Goal: Transaction & Acquisition: Purchase product/service

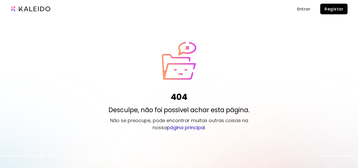
click at [336, 10] on span "Registar" at bounding box center [334, 9] width 19 height 6
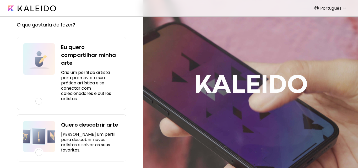
scroll to position [41, 0]
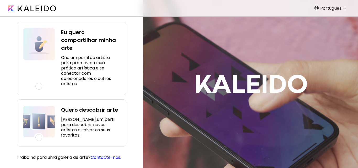
click at [82, 66] on h5 "Crie um perfil de artista para promover a sua prática artística e se conectar c…" at bounding box center [90, 70] width 59 height 31
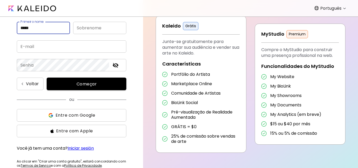
type input "*****"
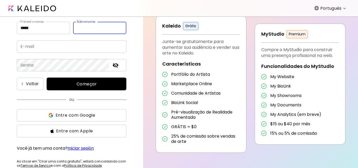
click at [86, 30] on input "text" at bounding box center [99, 28] width 53 height 12
type input "********"
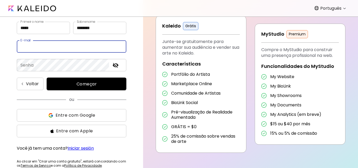
drag, startPoint x: 39, startPoint y: 49, endPoint x: 17, endPoint y: 30, distance: 29.1
click at [39, 49] on input "email" at bounding box center [72, 46] width 110 height 12
type input "**********"
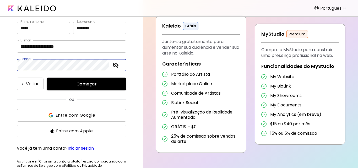
click at [73, 85] on span "Começar" at bounding box center [86, 84] width 67 height 6
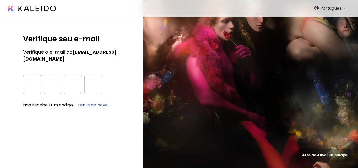
scroll to position [0, 0]
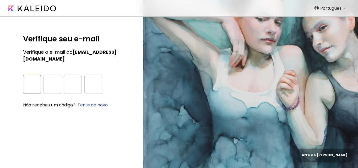
type input "*"
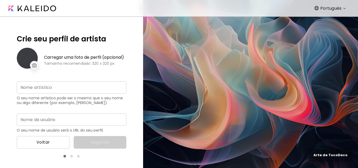
type input "**********"
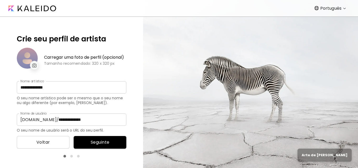
click at [34, 63] on img at bounding box center [34, 65] width 4 height 4
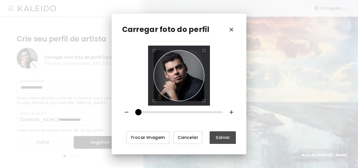
click at [221, 137] on span "Salvar" at bounding box center [223, 138] width 18 height 6
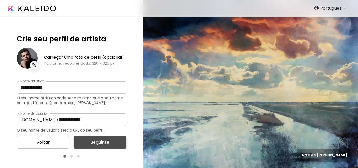
click at [102, 142] on span "Seguinte" at bounding box center [100, 142] width 44 height 6
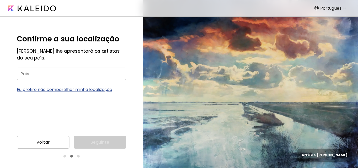
click at [72, 74] on input "País" at bounding box center [72, 74] width 110 height 12
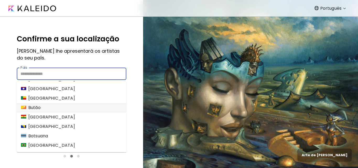
scroll to position [210, 0]
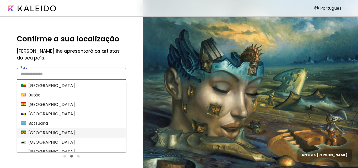
click at [75, 135] on li "Brasil" at bounding box center [72, 132] width 110 height 9
type input "******"
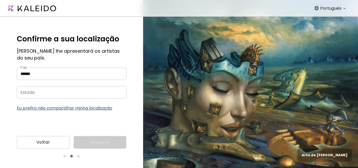
click at [70, 95] on input "Estado" at bounding box center [66, 92] width 99 height 12
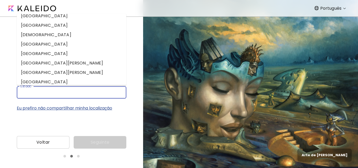
scroll to position [52, 0]
click at [75, 78] on li "Minas Gerais" at bounding box center [72, 81] width 110 height 9
type input "**********"
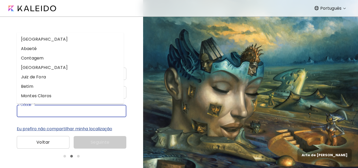
click at [81, 109] on input "Cidade" at bounding box center [66, 111] width 99 height 12
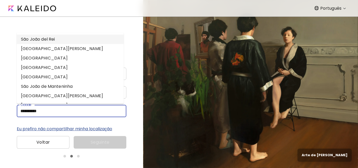
click at [56, 35] on li "São João del Rei" at bounding box center [70, 39] width 107 height 9
type input "**********"
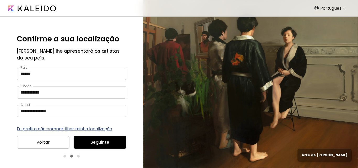
click at [90, 138] on button "Seguinte" at bounding box center [100, 142] width 53 height 13
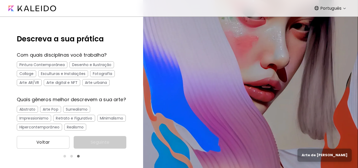
click at [59, 64] on div "Pintura Contemporânea" at bounding box center [42, 64] width 51 height 7
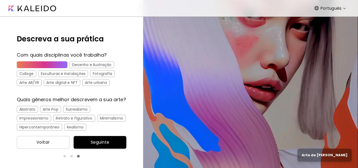
click at [70, 72] on div "Esculturas e Instalações" at bounding box center [63, 73] width 50 height 7
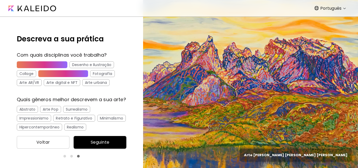
click at [20, 85] on div "Arte AR/VR" at bounding box center [29, 82] width 25 height 7
click at [101, 83] on div "Arte urbana" at bounding box center [95, 82] width 27 height 7
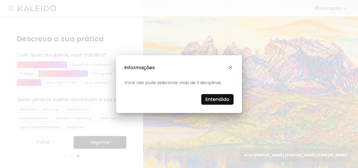
click at [230, 65] on button "button" at bounding box center [231, 68] width 6 height 8
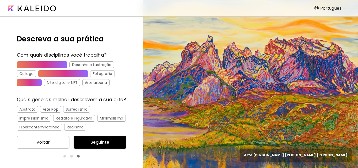
click at [29, 83] on div "Arte AR/VR" at bounding box center [29, 82] width 25 height 7
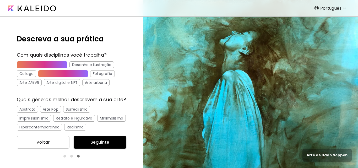
click at [87, 82] on div "Arte urbana" at bounding box center [95, 82] width 27 height 7
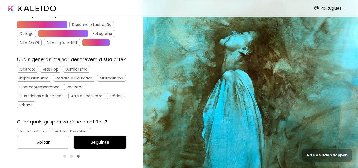
scroll to position [52, 0]
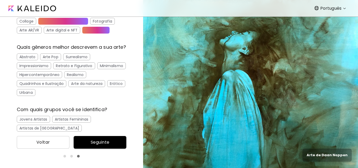
click at [73, 69] on div "Retrato e Figurativo" at bounding box center [74, 65] width 42 height 7
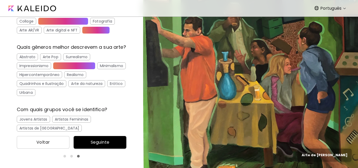
click at [97, 69] on div "Minimalismo" at bounding box center [111, 65] width 29 height 7
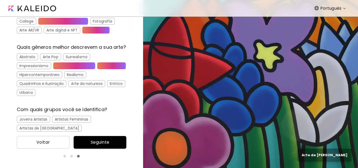
click at [97, 69] on div "Minimalismo" at bounding box center [111, 65] width 29 height 7
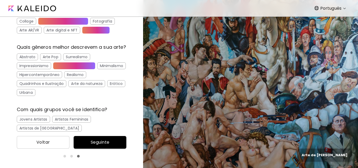
click at [86, 78] on div "Realismo" at bounding box center [75, 74] width 22 height 7
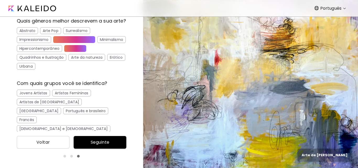
scroll to position [105, 0]
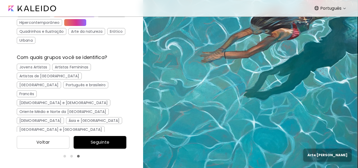
click at [63, 88] on div "Português e brasileiro" at bounding box center [85, 85] width 45 height 7
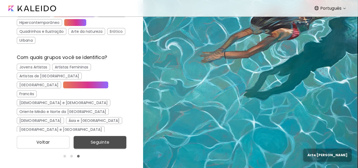
click at [106, 142] on span "Seguinte" at bounding box center [100, 142] width 44 height 6
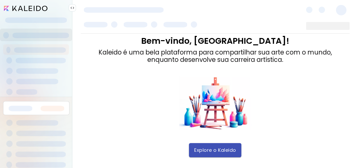
click at [202, 147] on button "Explore o Kaleido" at bounding box center [215, 150] width 52 height 14
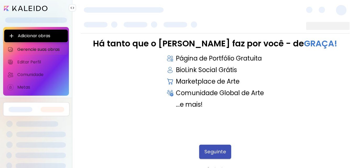
click at [224, 152] on span "Seguinte" at bounding box center [216, 152] width 22 height 6
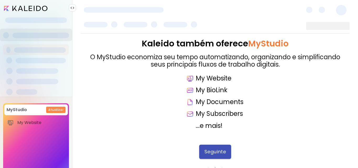
click at [216, 151] on span "Seguinte" at bounding box center [216, 152] width 22 height 6
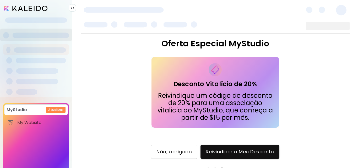
click at [184, 151] on span "Não, obrigado" at bounding box center [174, 152] width 35 height 6
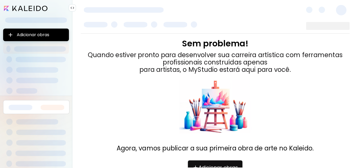
scroll to position [24, 0]
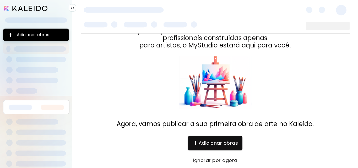
click at [206, 161] on span "Ignorar por agora" at bounding box center [215, 161] width 44 height 6
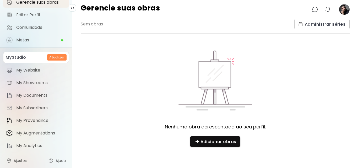
scroll to position [0, 0]
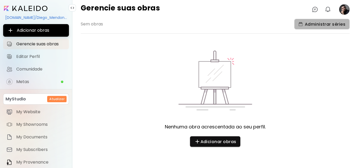
click at [316, 23] on span "Administrar séries" at bounding box center [322, 25] width 47 height 6
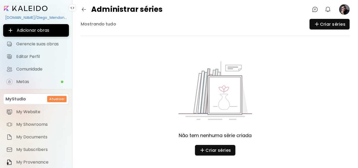
click at [81, 11] on img "button" at bounding box center [84, 9] width 6 height 6
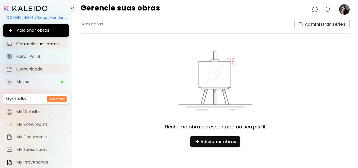
click at [31, 68] on span "Comunidade" at bounding box center [41, 69] width 50 height 5
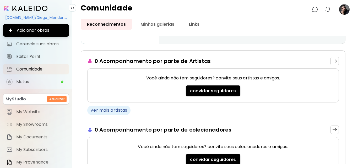
scroll to position [95, 0]
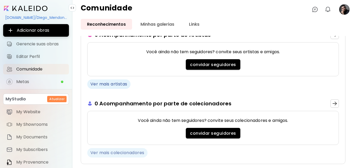
click at [127, 150] on span "Ver mais colecionadores" at bounding box center [118, 153] width 54 height 6
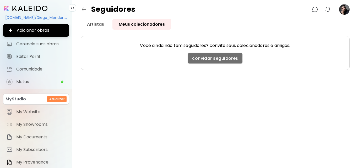
click at [196, 58] on span "convidar seguidores" at bounding box center [215, 59] width 46 height 6
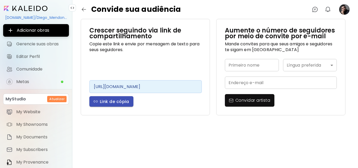
click at [105, 102] on span "Link de cópia" at bounding box center [112, 102] width 36 height 6
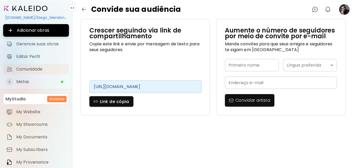
click at [41, 71] on span "Comunidade" at bounding box center [41, 69] width 50 height 5
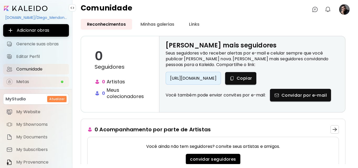
click at [39, 78] on link "Metas" at bounding box center [36, 82] width 66 height 10
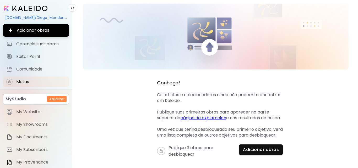
scroll to position [26, 0]
click at [246, 147] on button "Adicionar obras" at bounding box center [261, 150] width 44 height 10
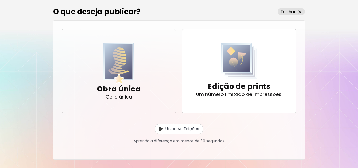
click at [146, 82] on span "Obra única Obra única" at bounding box center [118, 71] width 105 height 56
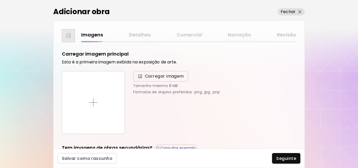
click at [140, 75] on img at bounding box center [140, 76] width 6 height 5
click at [0, 0] on input "Carregar imagem" at bounding box center [0, 0] width 0 height 0
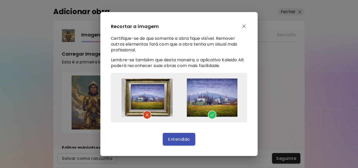
click at [177, 138] on span "Entendido" at bounding box center [179, 140] width 22 height 6
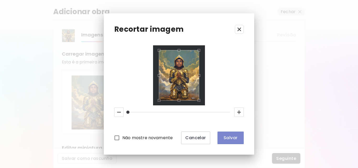
click at [224, 138] on span "Salvar" at bounding box center [231, 138] width 18 height 6
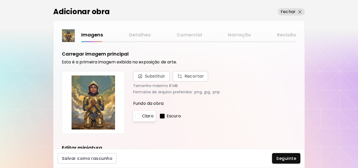
click at [164, 115] on div at bounding box center [162, 116] width 5 height 5
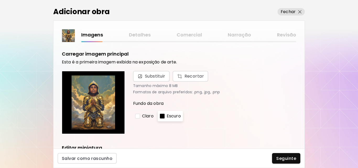
click at [140, 117] on div "Claro" at bounding box center [144, 116] width 23 height 10
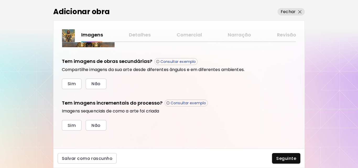
scroll to position [171, 0]
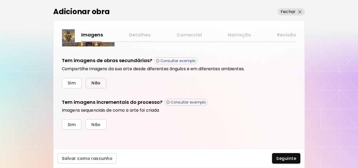
click at [97, 80] on span "Não" at bounding box center [96, 83] width 9 height 6
click at [102, 128] on button "Não" at bounding box center [96, 124] width 20 height 10
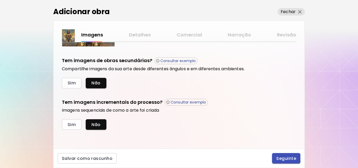
click at [283, 158] on span "Seguinte" at bounding box center [287, 159] width 20 height 6
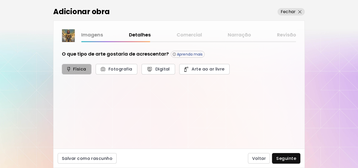
click at [85, 67] on span "Física" at bounding box center [77, 69] width 18 height 6
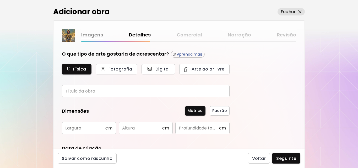
click at [92, 90] on input "text" at bounding box center [146, 91] width 168 height 12
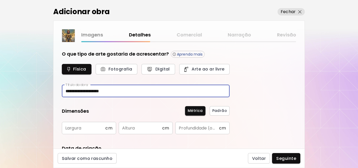
type input "**********"
click at [84, 126] on input "text" at bounding box center [84, 128] width 44 height 12
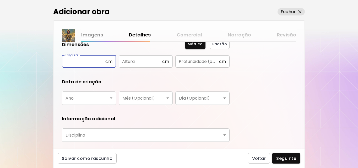
scroll to position [79, 0]
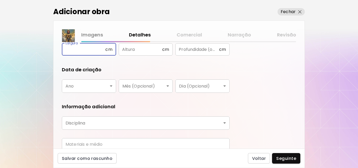
click at [107, 84] on body "**********" at bounding box center [179, 84] width 358 height 168
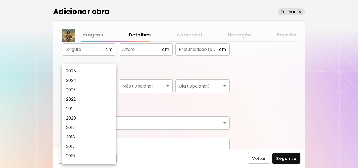
click at [94, 72] on li "2025" at bounding box center [90, 70] width 57 height 9
type input "****"
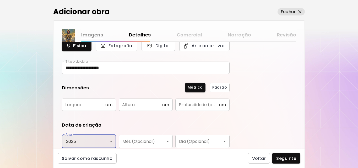
scroll to position [23, 0]
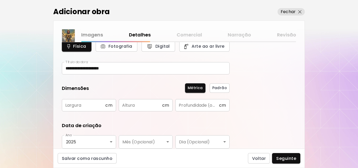
drag, startPoint x: 226, startPoint y: 94, endPoint x: 221, endPoint y: 89, distance: 7.0
click at [225, 93] on div "Dimensões Métrica Padrão Largura cm Largura Altura cm Altura Profundidade (opci…" at bounding box center [146, 98] width 168 height 27
click at [220, 88] on span "Padrão" at bounding box center [220, 88] width 15 height 6
click at [195, 88] on span "Métrica" at bounding box center [195, 88] width 15 height 6
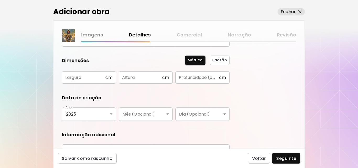
scroll to position [102, 0]
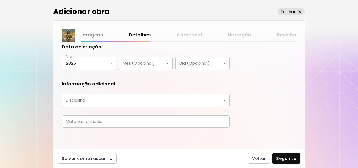
click at [138, 101] on body "**********" at bounding box center [179, 84] width 358 height 168
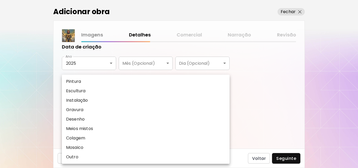
click at [122, 83] on li "Pintura" at bounding box center [146, 81] width 168 height 9
type input "********"
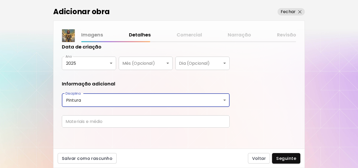
click at [131, 123] on input "text" at bounding box center [146, 121] width 168 height 12
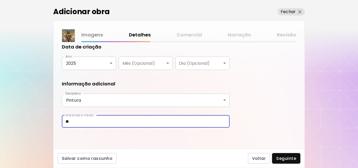
type input "*"
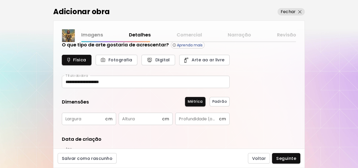
scroll to position [0, 0]
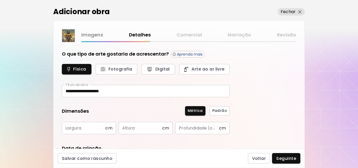
type input "**********"
click at [100, 126] on input "text" at bounding box center [84, 128] width 44 height 12
click at [160, 130] on input "text" at bounding box center [141, 128] width 44 height 12
type input "***"
click at [83, 132] on input "text" at bounding box center [84, 128] width 44 height 12
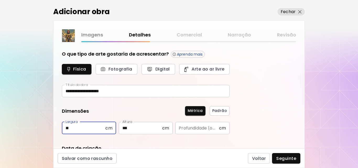
type input "**"
click at [208, 128] on input "text" at bounding box center [198, 128] width 44 height 12
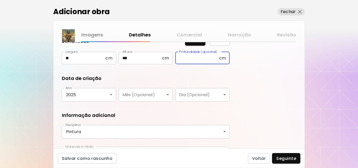
scroll to position [102, 0]
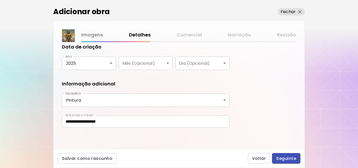
click at [296, 158] on span "Seguinte" at bounding box center [287, 159] width 20 height 6
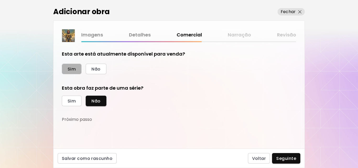
click at [78, 68] on button "Sim" at bounding box center [72, 69] width 20 height 10
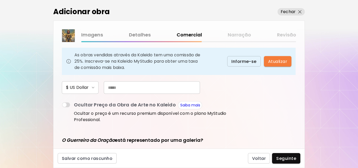
scroll to position [52, 0]
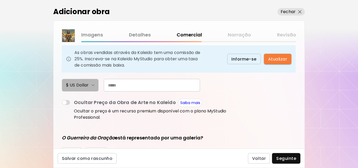
click at [94, 84] on button "$ US Dollar" at bounding box center [80, 85] width 37 height 13
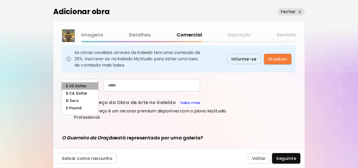
click at [89, 84] on li "$ US Dollar" at bounding box center [80, 85] width 37 height 7
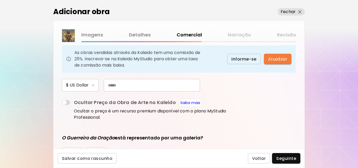
click at [160, 86] on input "text" at bounding box center [152, 85] width 96 height 13
type input "*****"
click at [149, 115] on p "Ocultar o preço é um recurso premium disponível com o plano MyStudio Profession…" at bounding box center [152, 114] width 156 height 13
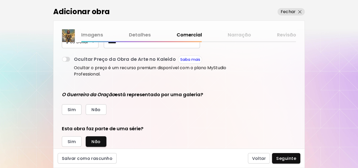
scroll to position [105, 0]
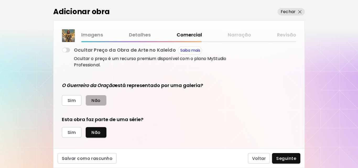
click at [98, 97] on button "Não" at bounding box center [96, 100] width 20 height 10
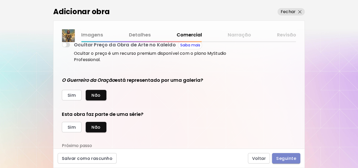
click at [288, 160] on span "Seguinte" at bounding box center [287, 159] width 20 height 6
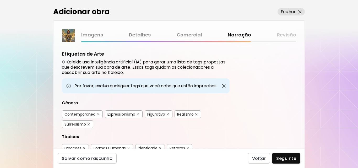
click at [90, 123] on img "button" at bounding box center [89, 124] width 2 height 2
click at [139, 114] on img "button" at bounding box center [138, 114] width 2 height 2
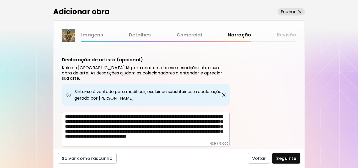
scroll to position [8, 0]
click at [292, 157] on span "Seguinte" at bounding box center [287, 159] width 20 height 6
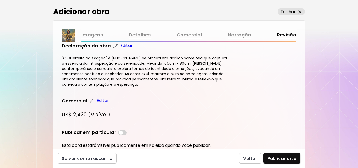
scroll to position [173, 0]
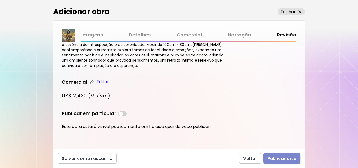
click at [284, 157] on span "Publicar arte" at bounding box center [282, 159] width 29 height 6
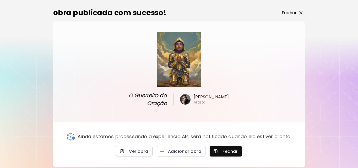
click at [301, 12] on img "button" at bounding box center [301, 12] width 3 height 3
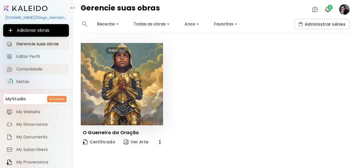
click at [49, 67] on span "Comunidade" at bounding box center [41, 69] width 50 height 5
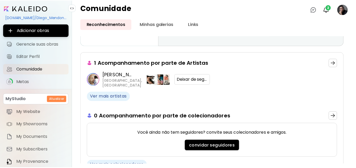
scroll to position [79, 0]
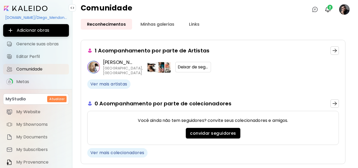
click at [119, 64] on p "Cesar Biojo" at bounding box center [118, 62] width 31 height 7
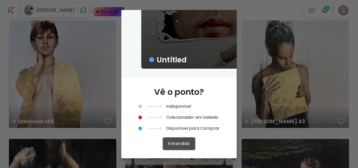
click at [181, 142] on span "Entendido" at bounding box center [179, 144] width 22 height 6
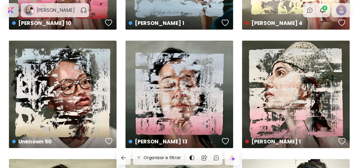
scroll to position [1417, 0]
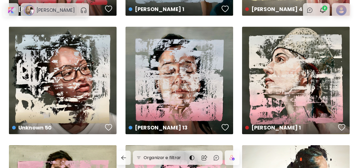
click at [33, 10] on use at bounding box center [29, 10] width 10 height 10
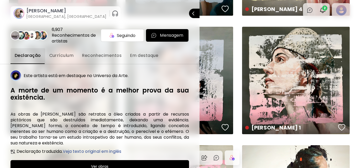
click at [109, 34] on img at bounding box center [111, 35] width 5 height 5
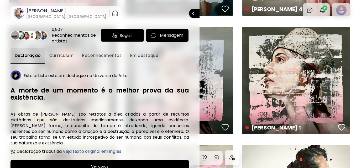
click at [112, 35] on img at bounding box center [114, 35] width 5 height 5
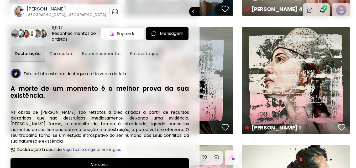
scroll to position [0, 0]
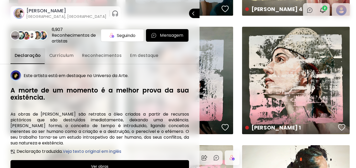
click at [63, 56] on span "Currículum" at bounding box center [61, 55] width 24 height 6
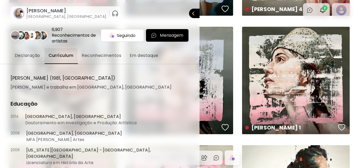
click at [26, 56] on span "Declaração" at bounding box center [27, 55] width 25 height 6
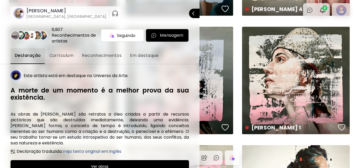
click at [66, 29] on div "6,907 Reconhecimentos de artistas" at bounding box center [75, 35] width 47 height 17
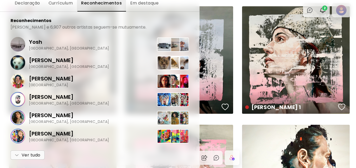
scroll to position [1443, 0]
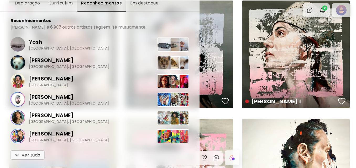
click at [23, 153] on span "Ver tudo" at bounding box center [28, 155] width 26 height 6
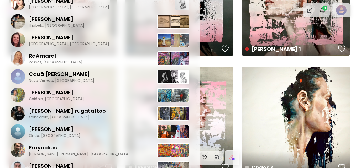
scroll to position [2524, 0]
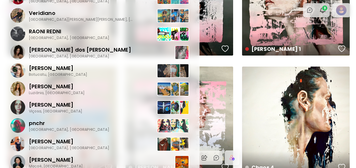
click at [326, 9] on div at bounding box center [178, 84] width 356 height 168
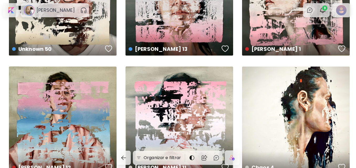
click at [325, 9] on span "3" at bounding box center [324, 8] width 5 height 5
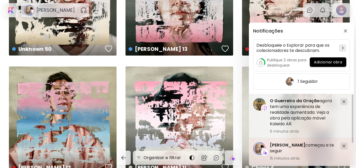
click at [285, 148] on h5 "Cesar Biojo começou a te seguir" at bounding box center [303, 148] width 66 height 12
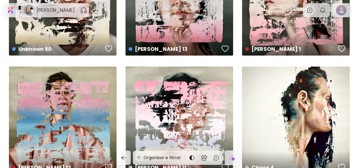
click at [326, 9] on img "button" at bounding box center [322, 10] width 6 height 6
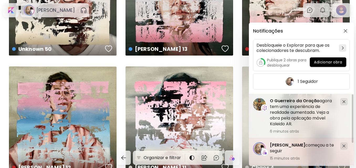
click at [286, 145] on span "[PERSON_NAME]" at bounding box center [287, 145] width 35 height 6
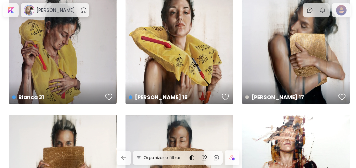
scroll to position [682, 0]
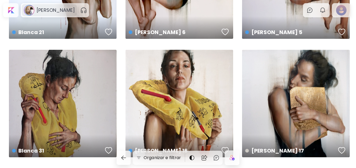
click at [47, 9] on h6 "[PERSON_NAME]" at bounding box center [55, 10] width 38 height 6
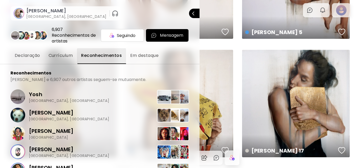
click at [19, 11] on image at bounding box center [19, 13] width 10 height 10
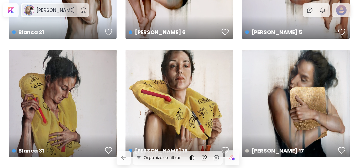
click at [31, 10] on use at bounding box center [29, 10] width 10 height 10
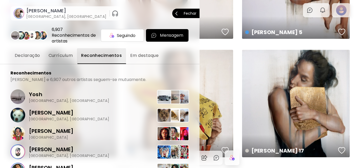
scroll to position [829, 0]
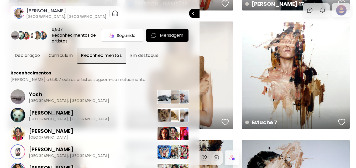
click at [353, 47] on div at bounding box center [178, 84] width 356 height 168
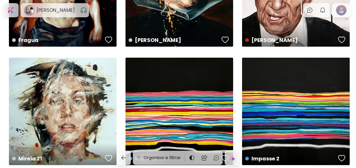
scroll to position [4371, 0]
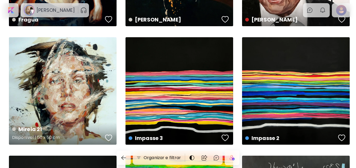
click at [15, 128] on div at bounding box center [14, 130] width 4 height 4
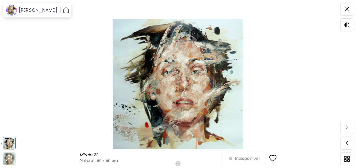
scroll to position [26, 0]
click at [345, 9] on img at bounding box center [346, 9] width 4 height 4
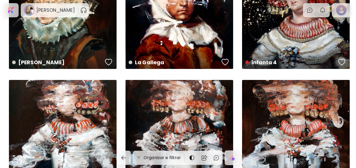
scroll to position [4086, 0]
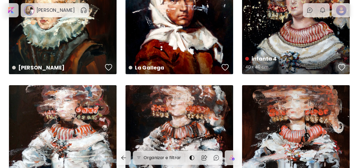
click at [254, 59] on h4 "infanta 4" at bounding box center [290, 59] width 91 height 8
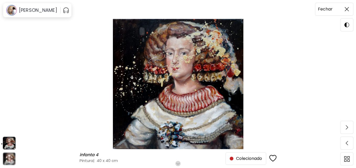
click at [344, 10] on span at bounding box center [346, 9] width 11 height 11
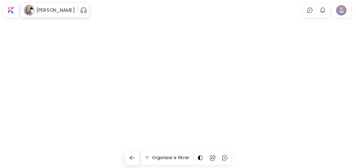
scroll to position [4086, 0]
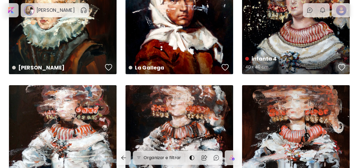
click at [256, 67] on h5 "40 x 40 cm" at bounding box center [290, 68] width 91 height 10
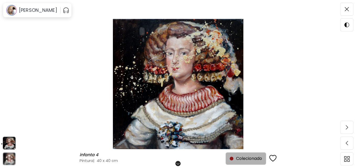
click at [242, 156] on span "Colecionado" at bounding box center [246, 159] width 32 height 6
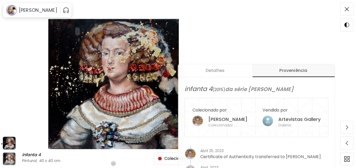
scroll to position [168, 0]
click at [220, 117] on h5 "[PERSON_NAME]" at bounding box center [227, 119] width 39 height 6
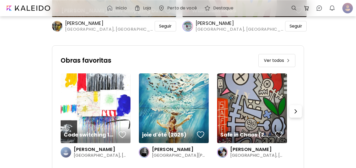
scroll to position [1259, 0]
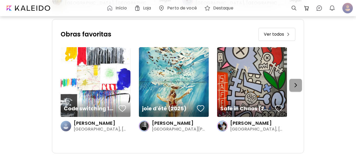
click at [299, 82] on img "button" at bounding box center [295, 85] width 6 height 6
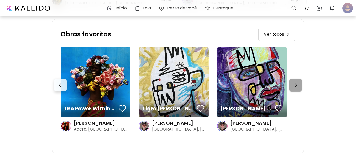
click at [299, 84] on img "button" at bounding box center [295, 85] width 6 height 6
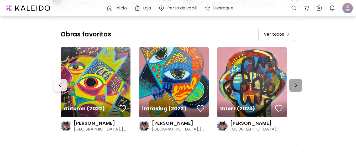
click at [299, 84] on img "button" at bounding box center [295, 85] width 6 height 6
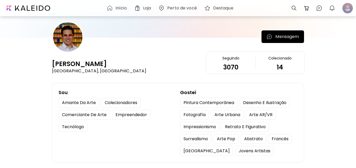
scroll to position [0, 0]
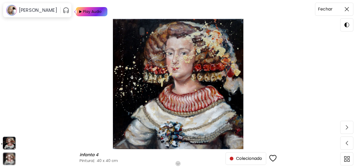
click at [348, 5] on span at bounding box center [346, 9] width 11 height 11
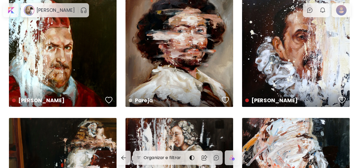
scroll to position [3692, 0]
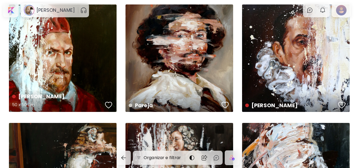
click at [68, 70] on div "Pope 50 x 50 cm" at bounding box center [63, 58] width 108 height 108
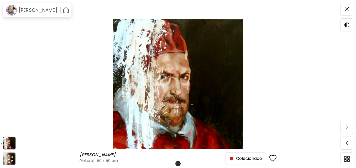
click at [250, 159] on span "Colecionado" at bounding box center [246, 159] width 32 height 6
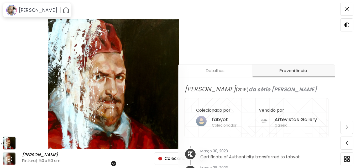
scroll to position [168, 0]
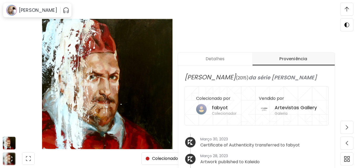
click at [228, 110] on h5 "fabyot" at bounding box center [224, 108] width 25 height 6
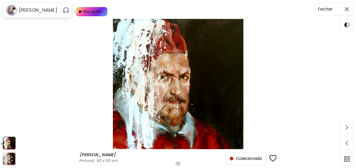
click at [346, 5] on span at bounding box center [346, 9] width 11 height 11
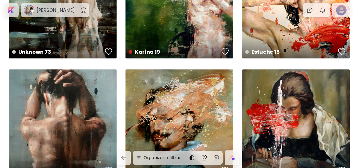
scroll to position [3535, 0]
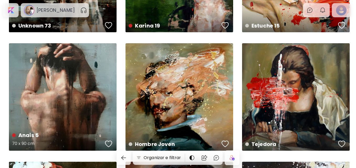
click at [31, 140] on div "Anais 5 70 x 90 cm" at bounding box center [57, 140] width 91 height 18
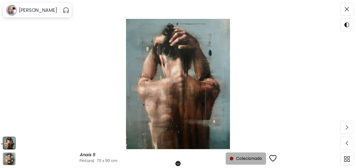
click at [247, 157] on span "Colecionado" at bounding box center [246, 159] width 32 height 6
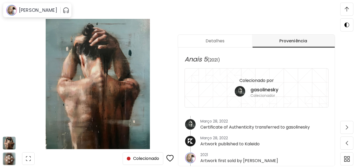
scroll to position [221, 0]
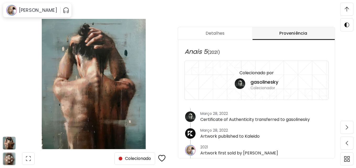
click at [278, 81] on h5 "gasolinesky" at bounding box center [264, 82] width 28 height 6
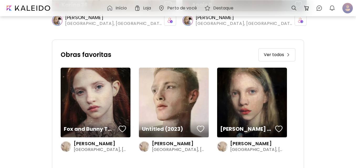
scroll to position [498, 0]
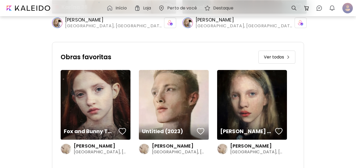
click at [288, 54] on link "Ver todos" at bounding box center [276, 57] width 37 height 13
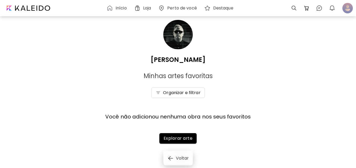
scroll to position [13, 0]
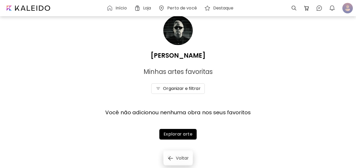
click at [166, 161] on link "Voltar" at bounding box center [177, 158] width 29 height 14
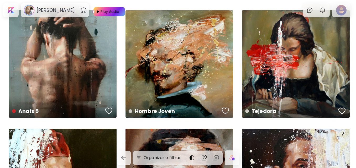
scroll to position [3556, 0]
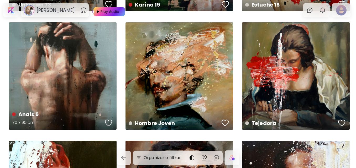
click at [74, 100] on div "Anais 5 70 x 90 cm" at bounding box center [63, 76] width 108 height 108
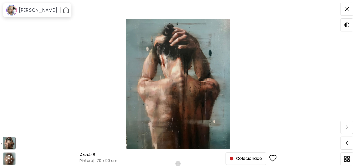
click at [247, 161] on span "Colecionado" at bounding box center [246, 159] width 32 height 6
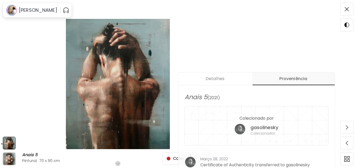
scroll to position [168, 0]
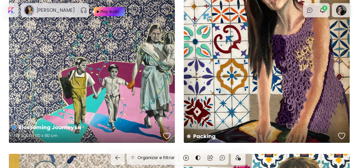
scroll to position [735, 0]
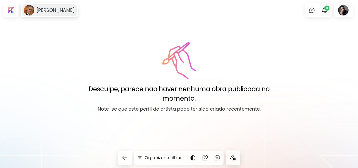
click at [70, 8] on h6 "Milton Scenaviva" at bounding box center [55, 10] width 38 height 6
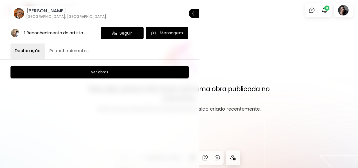
click at [59, 47] on button "Reconhecimentos" at bounding box center [69, 52] width 48 height 16
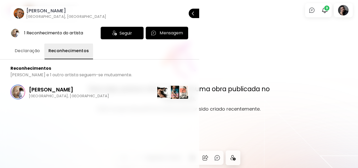
click at [32, 46] on button "Declaração" at bounding box center [27, 52] width 34 height 16
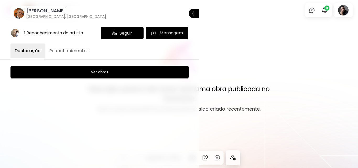
click at [213, 14] on div at bounding box center [179, 84] width 358 height 168
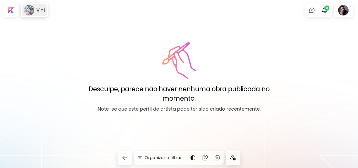
click at [39, 9] on h6 "Vini" at bounding box center [40, 10] width 8 height 6
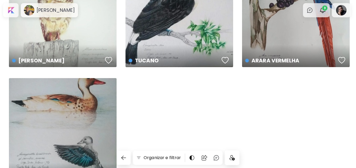
scroll to position [210, 0]
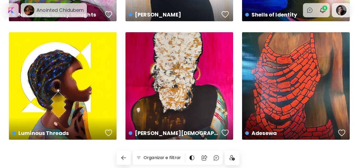
scroll to position [344, 0]
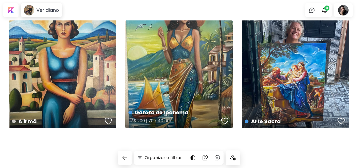
click at [178, 83] on div "Garota de Ipanema US$ 200 | 70 x 40 cm" at bounding box center [179, 74] width 108 height 108
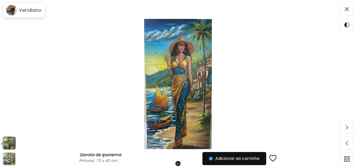
click at [181, 76] on img at bounding box center [178, 84] width 312 height 130
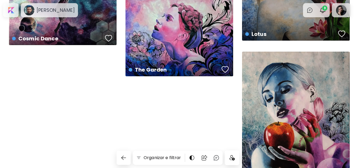
scroll to position [551, 0]
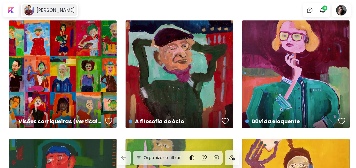
click at [60, 9] on h6 "[PERSON_NAME]" at bounding box center [55, 10] width 38 height 6
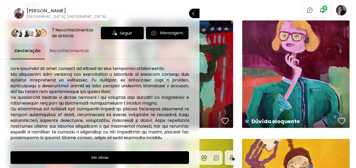
click at [66, 51] on span "Reconhecimentos" at bounding box center [69, 51] width 40 height 6
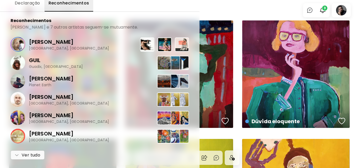
scroll to position [26, 0]
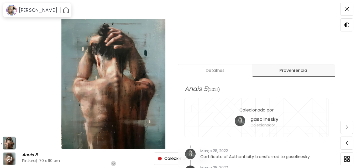
click at [349, 8] on span at bounding box center [346, 9] width 11 height 11
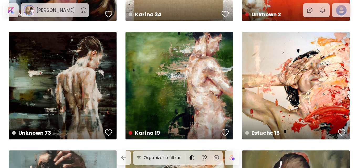
scroll to position [3424, 0]
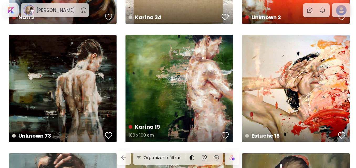
click at [188, 97] on div "Karina 19 100 x 100 cm" at bounding box center [179, 89] width 108 height 108
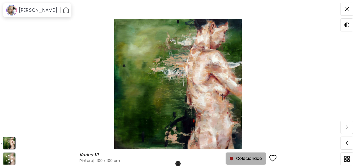
click at [240, 156] on span "Colecionado" at bounding box center [246, 159] width 32 height 6
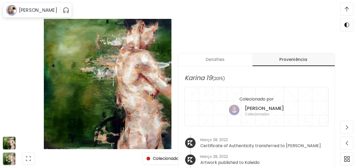
scroll to position [168, 0]
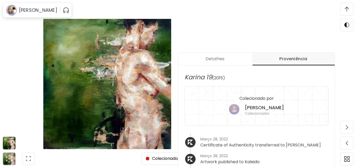
click at [275, 110] on h5 "Luis Naranjo" at bounding box center [264, 108] width 39 height 6
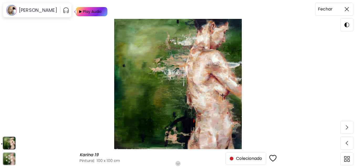
click at [343, 9] on span at bounding box center [346, 9] width 11 height 11
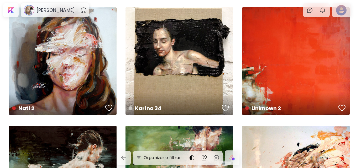
scroll to position [3293, 0]
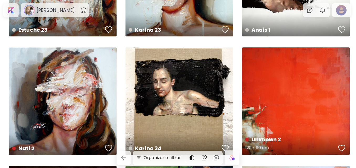
click at [309, 124] on div "Unknown 2 120 x 110 cm" at bounding box center [296, 101] width 108 height 108
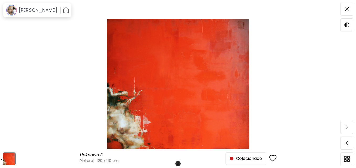
click at [238, 158] on span "Colecionado" at bounding box center [246, 159] width 32 height 6
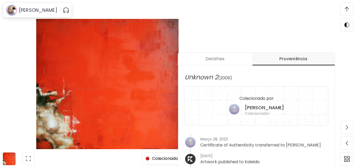
scroll to position [168, 0]
click at [259, 105] on h5 "Jerome Dubarry" at bounding box center [264, 108] width 39 height 6
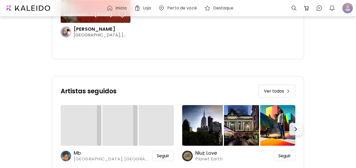
scroll to position [451, 0]
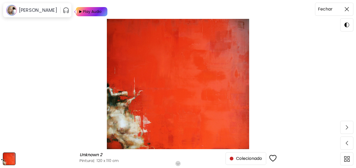
click at [344, 12] on span at bounding box center [346, 9] width 11 height 11
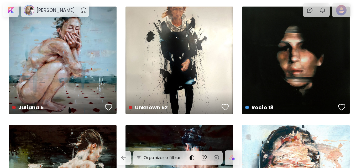
scroll to position [2952, 0]
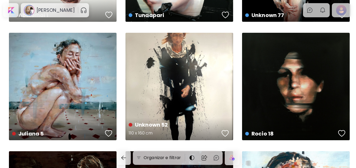
click at [167, 101] on div "Unknown 52 110 x 160 cm" at bounding box center [179, 87] width 108 height 108
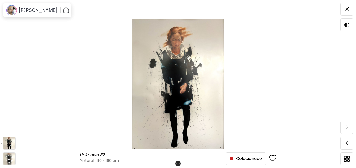
click at [240, 158] on span "Colecionado" at bounding box center [246, 159] width 32 height 6
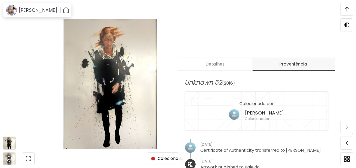
scroll to position [168, 0]
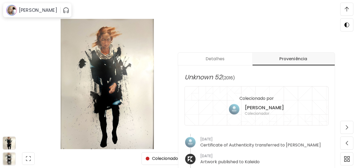
click at [249, 108] on div "Rafael Mejia Colecionador" at bounding box center [256, 110] width 55 height 13
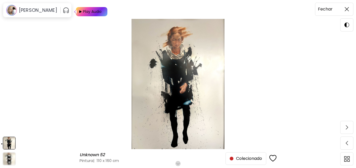
click at [350, 5] on span at bounding box center [346, 9] width 11 height 11
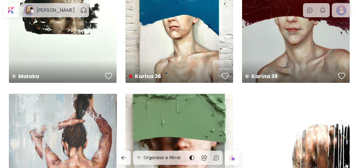
scroll to position [2270, 0]
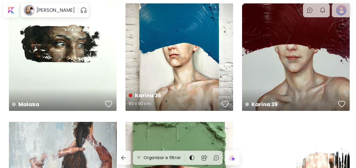
click at [192, 69] on div "Karina 36 60 x 90 cm" at bounding box center [179, 57] width 108 height 108
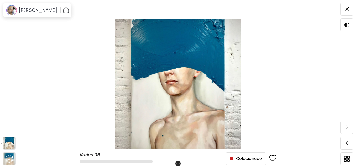
click at [246, 160] on span "Colecionado" at bounding box center [246, 159] width 32 height 6
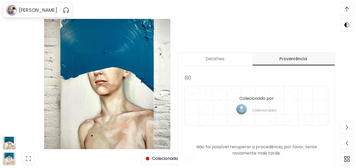
scroll to position [168, 0]
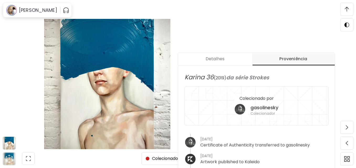
click at [347, 9] on img at bounding box center [346, 9] width 4 height 5
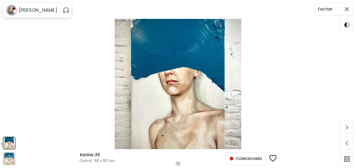
click at [347, 10] on img at bounding box center [346, 9] width 4 height 4
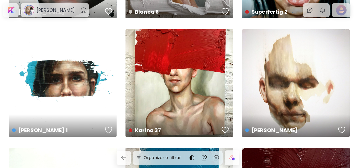
scroll to position [2113, 0]
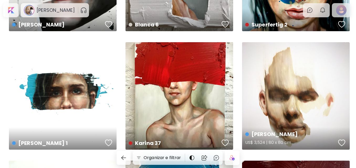
click at [283, 114] on div "Miguel US$ 3,524 | 80 x 80 cm" at bounding box center [296, 96] width 108 height 108
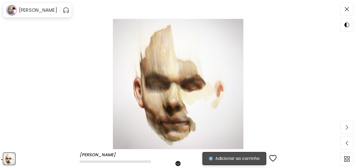
click at [252, 161] on span "Adicionar ao carrinho" at bounding box center [234, 159] width 51 height 6
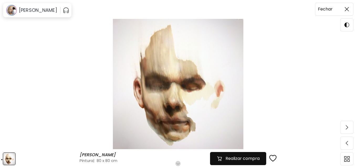
click at [344, 11] on img at bounding box center [346, 9] width 4 height 4
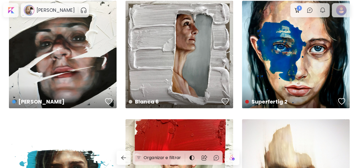
scroll to position [2034, 0]
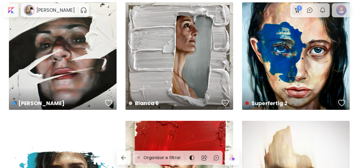
click at [298, 6] on div at bounding box center [297, 10] width 10 height 10
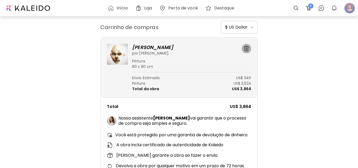
click at [244, 49] on img "button" at bounding box center [246, 48] width 5 height 5
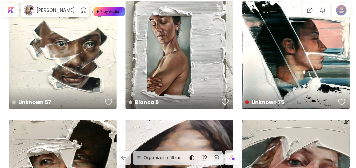
scroll to position [1772, 0]
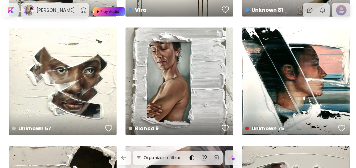
click at [260, 126] on div "Unknown 75 80 x 80 cm" at bounding box center [290, 134] width 91 height 18
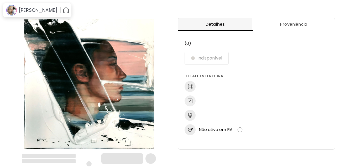
scroll to position [1, 0]
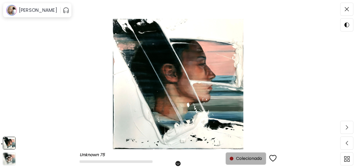
click at [252, 159] on span "Colecionado" at bounding box center [246, 159] width 32 height 6
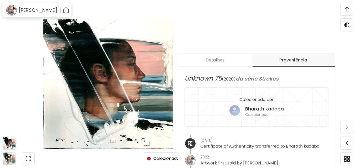
scroll to position [168, 0]
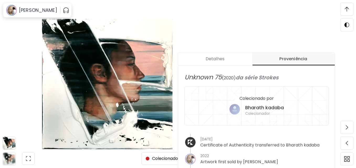
click at [275, 112] on h6 "Colecionador" at bounding box center [264, 113] width 39 height 5
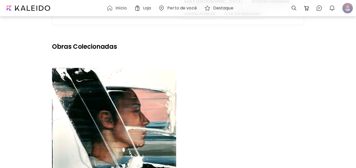
scroll to position [131, 0]
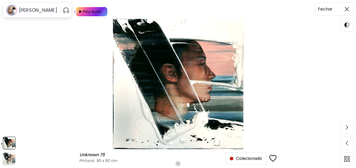
click at [348, 12] on span at bounding box center [346, 9] width 11 height 11
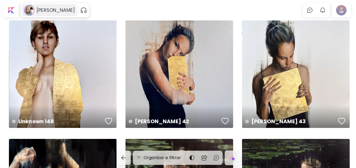
click at [49, 9] on h6 "Cesar Biojo" at bounding box center [55, 10] width 38 height 6
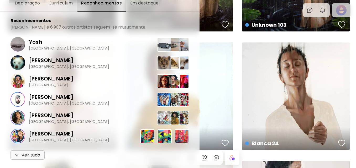
scroll to position [236, 0]
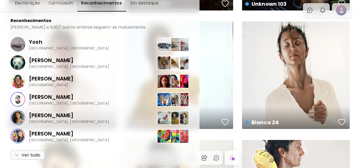
click at [31, 154] on span "Ver tudo" at bounding box center [28, 155] width 26 height 6
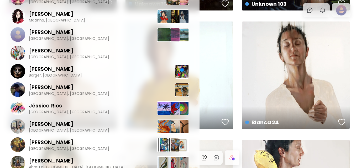
scroll to position [5299, 0]
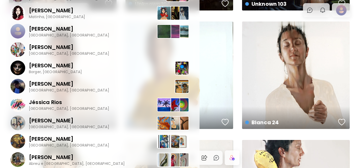
drag, startPoint x: 95, startPoint y: 36, endPoint x: 88, endPoint y: 65, distance: 29.7
click at [88, 65] on div "Jacob Davidson Borger, Estados Unidos" at bounding box center [99, 68] width 178 height 18
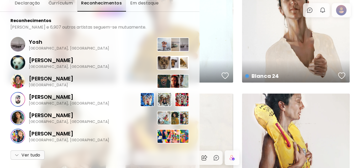
scroll to position [289, 0]
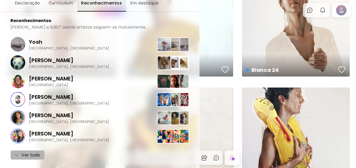
click at [29, 152] on span "Ver tudo" at bounding box center [28, 155] width 26 height 6
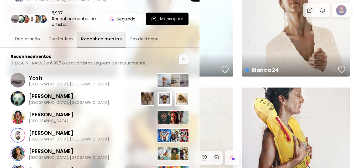
scroll to position [0, 0]
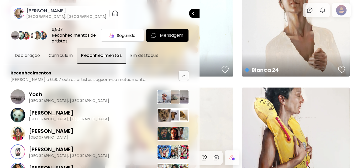
click at [112, 14] on img "button" at bounding box center [115, 13] width 7 height 8
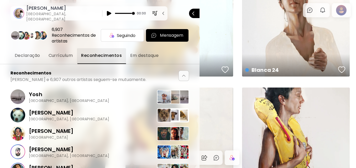
click at [132, 13] on span at bounding box center [133, 13] width 3 height 3
click at [152, 12] on img "button" at bounding box center [155, 13] width 6 height 6
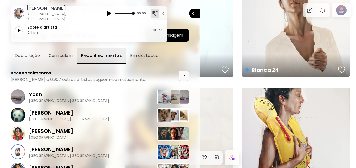
click at [132, 13] on div "Cesar Biojo Barcelona, Espanha 00:00 Sobre o artista Artista 00:46 Fechar" at bounding box center [99, 8] width 199 height 25
drag, startPoint x: 138, startPoint y: 13, endPoint x: 131, endPoint y: 13, distance: 6.8
click at [138, 13] on div "Cesar Biojo Barcelona, Espanha 00:00 Sobre o artista Artista 00:46 Fechar" at bounding box center [99, 8] width 199 height 25
click at [161, 13] on img "button" at bounding box center [163, 13] width 5 height 5
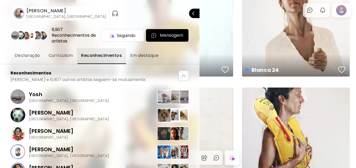
click at [18, 15] on image at bounding box center [19, 13] width 10 height 10
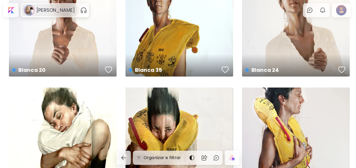
click at [28, 6] on use at bounding box center [29, 10] width 10 height 10
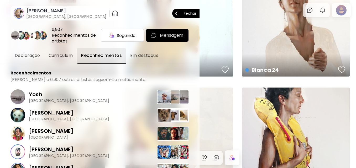
click at [65, 55] on span "Currículum" at bounding box center [61, 55] width 24 height 6
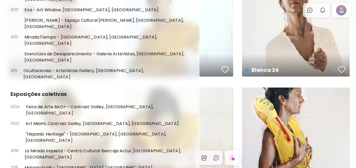
scroll to position [348, 0]
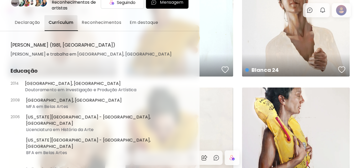
scroll to position [0, 0]
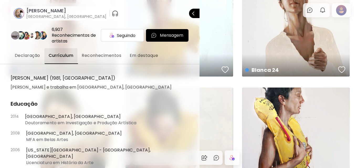
click at [146, 57] on span "Em destaque" at bounding box center [144, 55] width 28 height 6
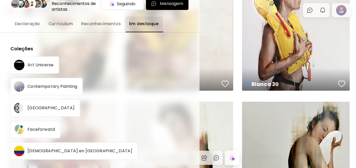
scroll to position [394, 0]
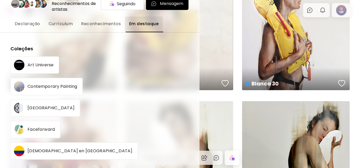
click at [33, 106] on p "Barcelona" at bounding box center [51, 108] width 47 height 4
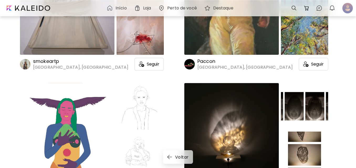
scroll to position [551, 0]
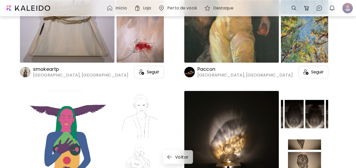
drag, startPoint x: 48, startPoint y: 71, endPoint x: 44, endPoint y: 76, distance: 5.9
click at [45, 76] on h6 "Barcelona, Espanha" at bounding box center [80, 75] width 95 height 6
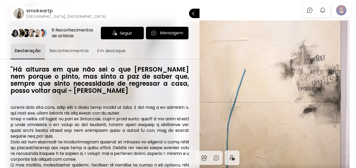
click at [36, 16] on h6 "Barcelona, Espanha" at bounding box center [66, 16] width 80 height 5
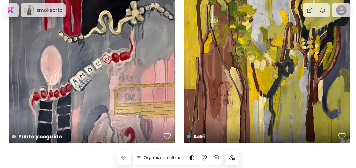
scroll to position [2876, 0]
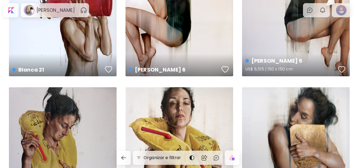
scroll to position [712, 0]
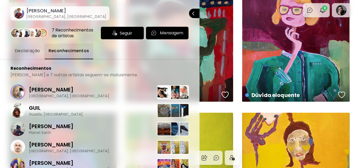
scroll to position [48, 0]
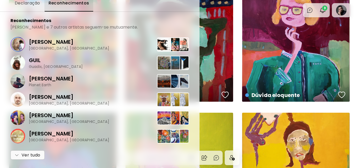
click at [347, 107] on div at bounding box center [178, 84] width 356 height 168
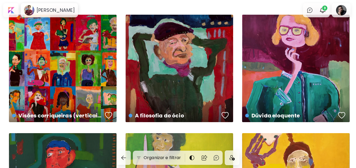
scroll to position [0, 0]
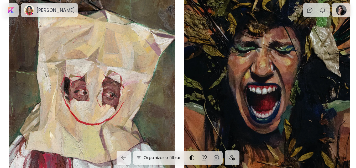
scroll to position [2071, 0]
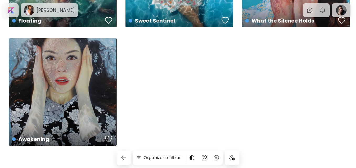
scroll to position [463, 0]
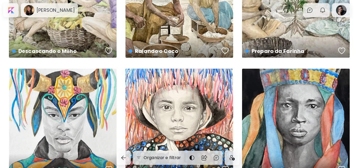
scroll to position [344, 0]
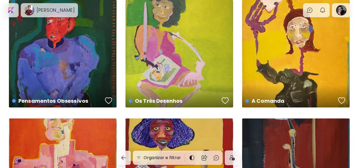
scroll to position [226, 0]
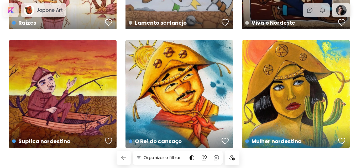
scroll to position [107, 0]
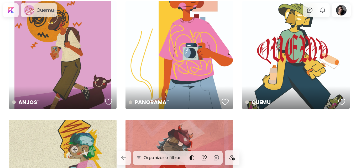
scroll to position [107, 0]
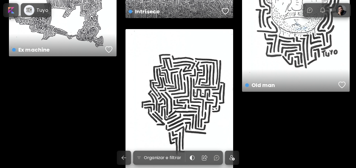
scroll to position [4031, 0]
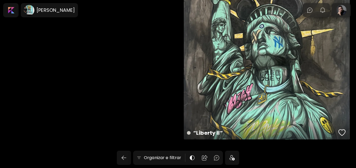
scroll to position [2747, 0]
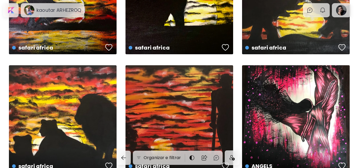
scroll to position [2242, 0]
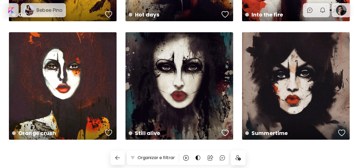
scroll to position [344, 0]
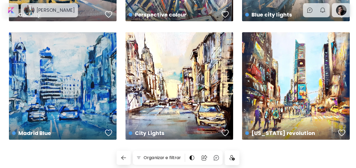
scroll to position [107, 0]
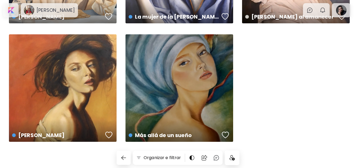
scroll to position [463, 0]
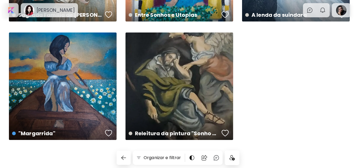
scroll to position [226, 0]
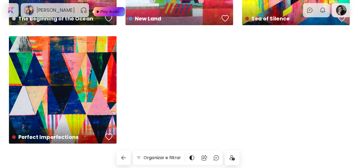
scroll to position [1175, 0]
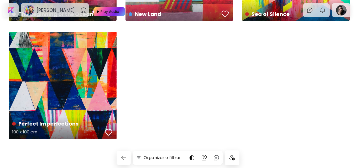
click at [84, 89] on div "Perfect Imperfections 100 x 100 cm" at bounding box center [63, 86] width 108 height 108
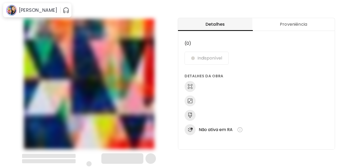
scroll to position [1, 0]
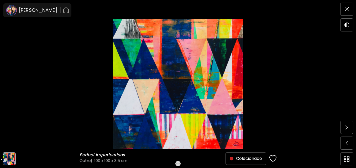
click at [237, 156] on span "Colecionado" at bounding box center [246, 159] width 32 height 6
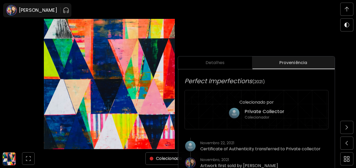
scroll to position [168, 0]
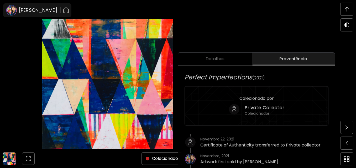
click at [253, 117] on div "Colecionado por Private Collector Colecionador" at bounding box center [256, 105] width 144 height 39
click at [253, 110] on h5 "Private Collector" at bounding box center [265, 108] width 40 height 6
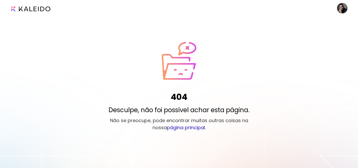
click at [185, 127] on link "página principal" at bounding box center [186, 127] width 38 height 7
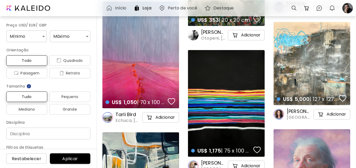
scroll to position [1023, 0]
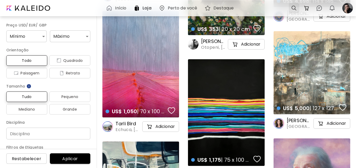
click at [292, 5] on div at bounding box center [294, 8] width 10 height 10
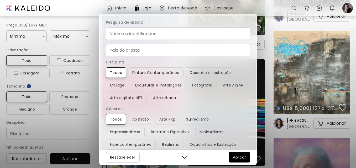
click at [180, 31] on input "Nome ou identificador" at bounding box center [178, 34] width 144 height 12
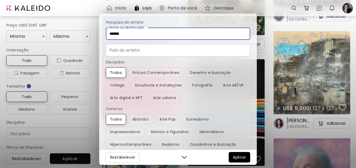
type input "******"
click at [163, 51] on input "País" at bounding box center [178, 50] width 144 height 12
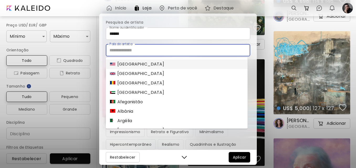
type input "******"
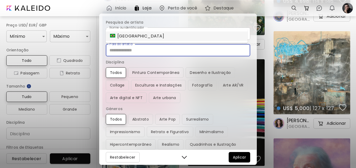
click at [236, 155] on span "Aplicar" at bounding box center [239, 157] width 13 height 6
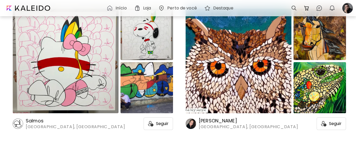
scroll to position [47, 0]
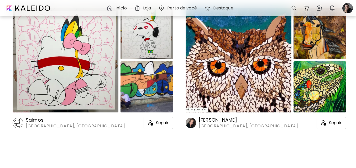
click at [38, 120] on h6 "Salmos" at bounding box center [75, 120] width 99 height 6
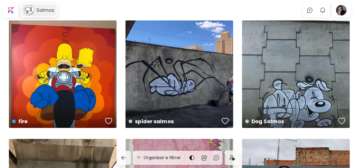
click at [42, 10] on h6 "Salmos" at bounding box center [45, 10] width 18 height 6
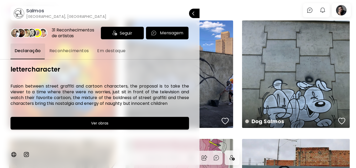
click at [112, 34] on img at bounding box center [114, 33] width 5 height 5
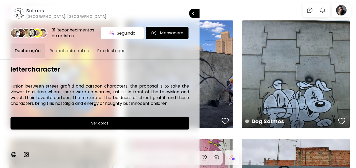
click at [51, 14] on h6 "[GEOGRAPHIC_DATA], [GEOGRAPHIC_DATA]" at bounding box center [66, 16] width 80 height 5
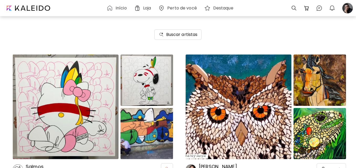
click at [147, 9] on h6 "Loja" at bounding box center [147, 8] width 8 height 4
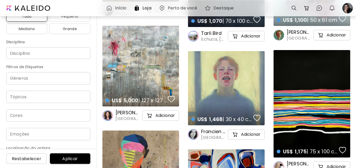
scroll to position [50, 0]
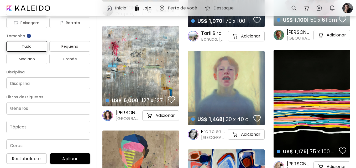
click at [37, 111] on input "Gêneros" at bounding box center [48, 108] width 76 height 6
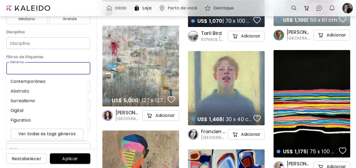
scroll to position [103, 0]
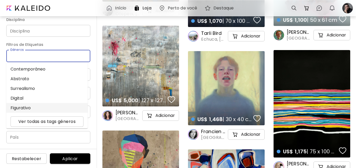
click at [37, 110] on li "Figurativo" at bounding box center [46, 108] width 81 height 10
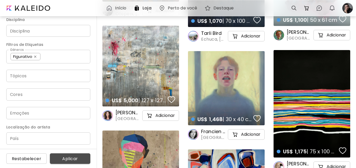
click at [63, 156] on span "Aplicar" at bounding box center [70, 159] width 32 height 6
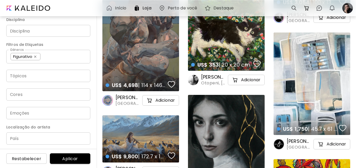
scroll to position [1259, 0]
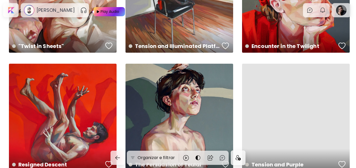
scroll to position [2938, 0]
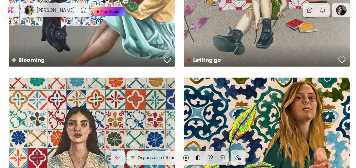
scroll to position [1102, 0]
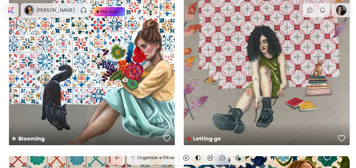
click at [226, 71] on div "Letting go 75 x 97 cm" at bounding box center [267, 63] width 166 height 166
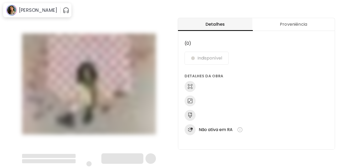
scroll to position [1, 0]
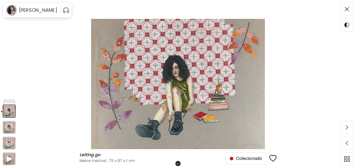
click at [233, 160] on span "Colecionado" at bounding box center [246, 159] width 32 height 6
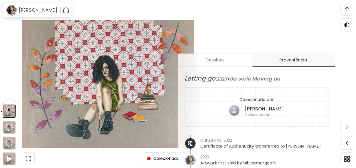
scroll to position [168, 0]
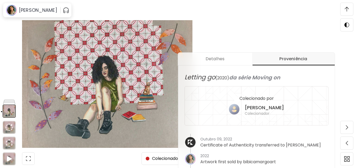
click at [250, 105] on div "[PERSON_NAME] Colecionador" at bounding box center [256, 110] width 55 height 13
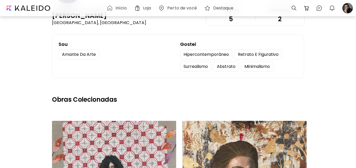
scroll to position [26, 0]
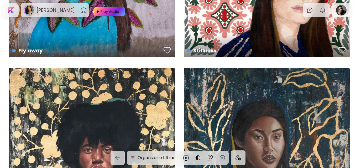
scroll to position [2046, 0]
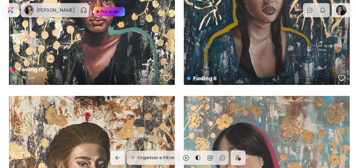
click at [72, 72] on h4 "Fading IV" at bounding box center [86, 70] width 149 height 8
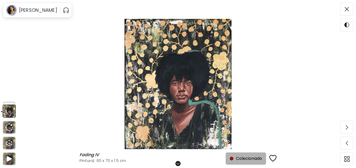
click at [244, 156] on span "Colecionado" at bounding box center [246, 159] width 32 height 6
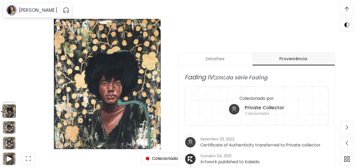
scroll to position [168, 0]
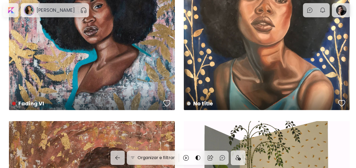
scroll to position [2414, 0]
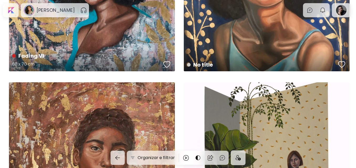
click at [99, 49] on div "Fading VI 60 x 70 cm" at bounding box center [92, 60] width 168 height 25
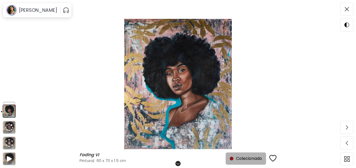
click at [246, 157] on span "Colecionado" at bounding box center [246, 159] width 32 height 6
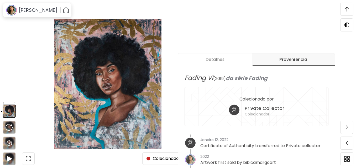
scroll to position [168, 0]
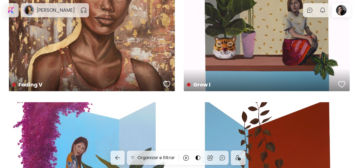
scroll to position [2571, 0]
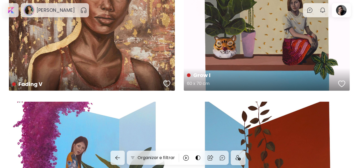
click at [222, 34] on div "Grow I 60 x 70 cm" at bounding box center [267, 8] width 166 height 166
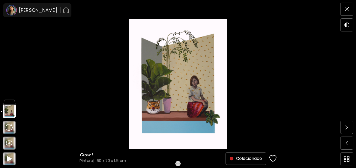
click at [241, 159] on span "Colecionado" at bounding box center [246, 159] width 32 height 6
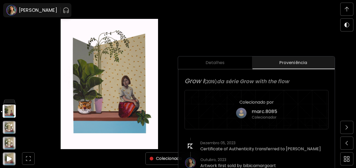
scroll to position [168, 0]
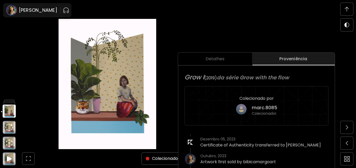
click at [254, 105] on h5 "marc.8085" at bounding box center [264, 108] width 25 height 6
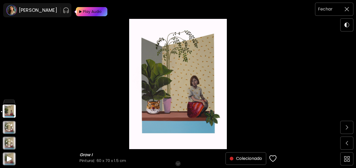
click at [345, 7] on span at bounding box center [346, 9] width 11 height 11
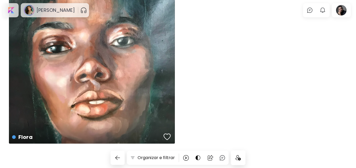
scroll to position [3053, 0]
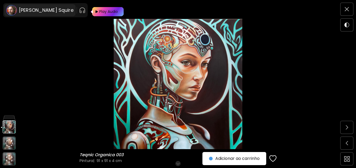
click at [45, 9] on h6 "[PERSON_NAME] Squire" at bounding box center [46, 10] width 55 height 6
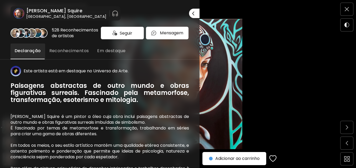
click at [50, 10] on h6 "[PERSON_NAME] Squire" at bounding box center [66, 11] width 80 height 6
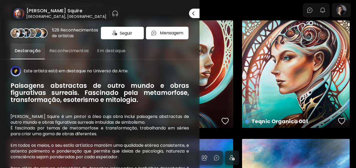
click at [230, 15] on div at bounding box center [178, 84] width 356 height 168
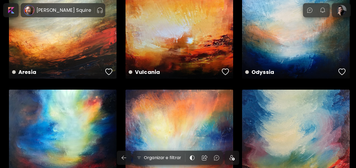
scroll to position [5719, 0]
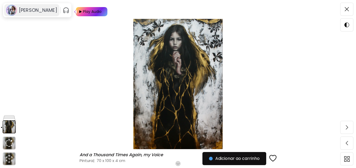
click at [29, 9] on h6 "[PERSON_NAME]" at bounding box center [38, 10] width 38 height 6
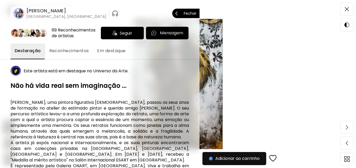
click at [31, 11] on h6 "[PERSON_NAME]" at bounding box center [66, 11] width 80 height 6
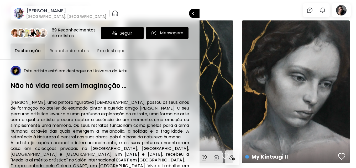
click at [223, 7] on div at bounding box center [178, 84] width 356 height 168
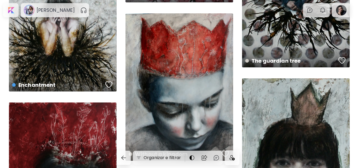
scroll to position [2702, 0]
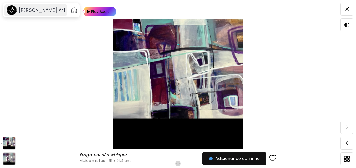
click at [44, 11] on h6 "[PERSON_NAME] Art" at bounding box center [42, 10] width 46 height 6
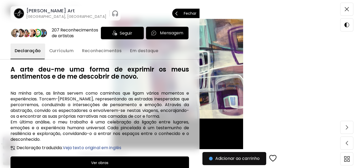
click at [41, 8] on h6 "[PERSON_NAME] Art" at bounding box center [66, 11] width 80 height 6
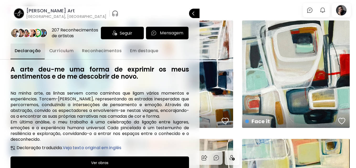
click at [229, 8] on div at bounding box center [178, 84] width 356 height 168
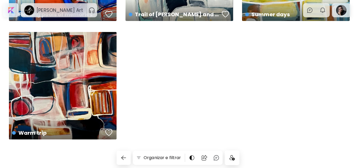
scroll to position [1175, 0]
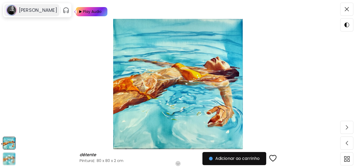
click at [22, 7] on h6 "[PERSON_NAME]" at bounding box center [38, 10] width 38 height 6
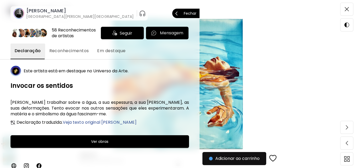
click at [39, 11] on h6 "[PERSON_NAME]" at bounding box center [79, 11] width 107 height 6
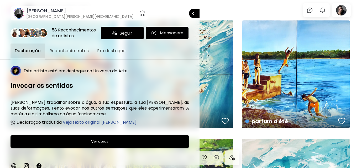
click at [210, 11] on div at bounding box center [178, 84] width 356 height 168
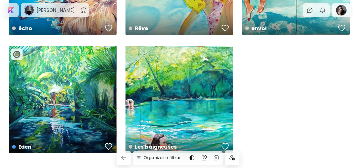
scroll to position [2702, 0]
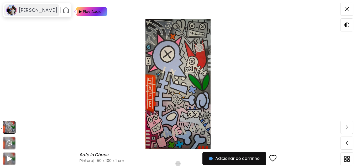
click at [48, 12] on h6 "[PERSON_NAME]" at bounding box center [38, 10] width 38 height 6
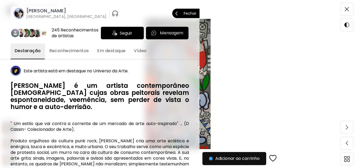
click at [57, 32] on div "245 Reconhecimentos de artistas" at bounding box center [75, 33] width 47 height 12
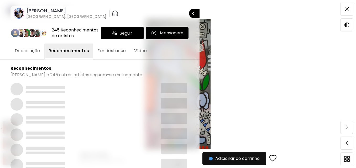
click at [40, 10] on h6 "[PERSON_NAME]" at bounding box center [66, 11] width 80 height 6
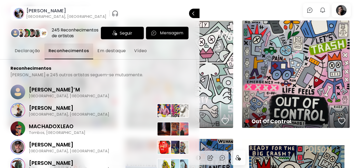
click at [206, 6] on div at bounding box center [178, 84] width 356 height 168
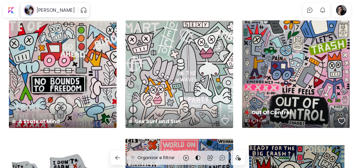
click at [265, 115] on h4 "Out Of Control" at bounding box center [290, 113] width 91 height 8
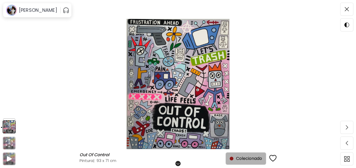
click at [254, 155] on button "Colecionado" at bounding box center [245, 158] width 41 height 13
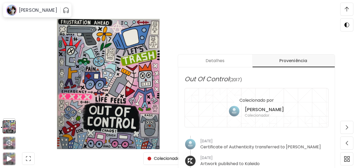
scroll to position [168, 0]
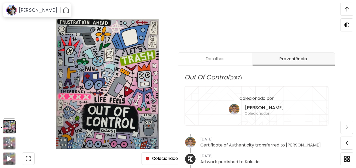
click at [259, 110] on h5 "[PERSON_NAME]" at bounding box center [264, 108] width 39 height 6
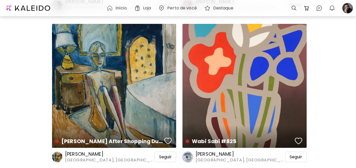
scroll to position [1102, 0]
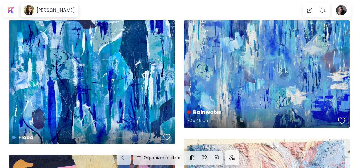
click at [231, 103] on div "Rainwater 72 x 48 cm" at bounding box center [267, 73] width 166 height 107
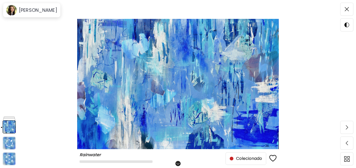
click at [236, 159] on span "Colecionado" at bounding box center [246, 159] width 32 height 6
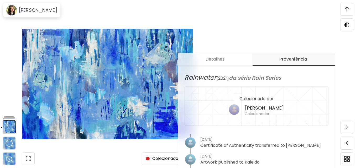
scroll to position [168, 0]
click at [248, 114] on h6 "Colecionador" at bounding box center [264, 113] width 39 height 5
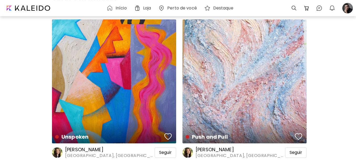
scroll to position [157, 0]
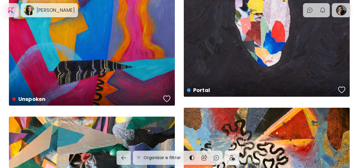
scroll to position [892, 0]
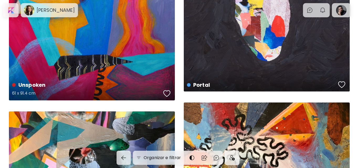
click at [142, 84] on h4 "Unspoken" at bounding box center [86, 85] width 149 height 8
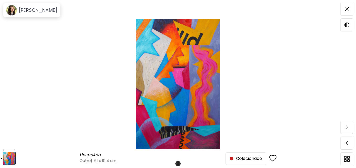
click at [243, 162] on span "Colecionado" at bounding box center [246, 159] width 32 height 6
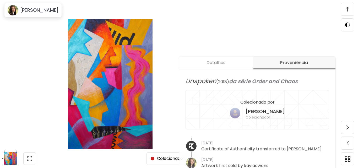
scroll to position [168, 0]
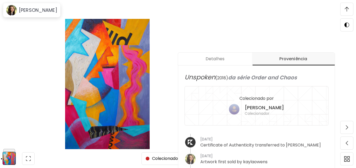
click at [25, 40] on img at bounding box center [107, 84] width 170 height 130
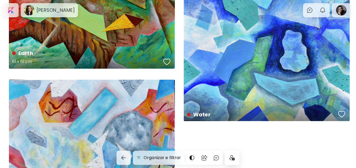
scroll to position [1627, 0]
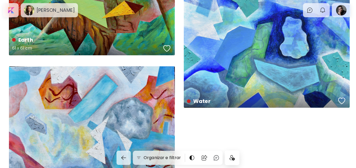
click at [96, 33] on div "Earth 61 x 61 cm" at bounding box center [92, 44] width 168 height 25
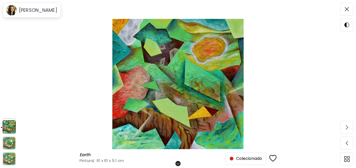
click at [242, 160] on span "Colecionado" at bounding box center [246, 159] width 32 height 6
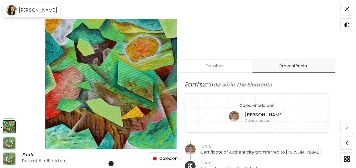
scroll to position [168, 0]
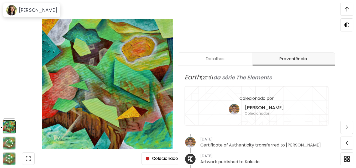
click at [235, 39] on div "Detalhes Proveniência Earth ( 2019 ) da série The Elements Colecionado por [PER…" at bounding box center [267, 119] width 178 height 168
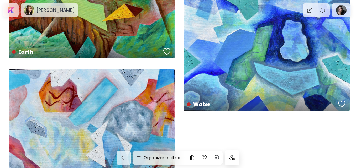
scroll to position [1656, 0]
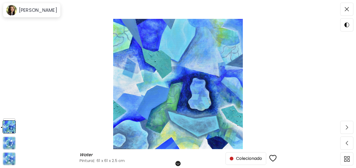
click at [236, 156] on span "Colecionado" at bounding box center [246, 159] width 32 height 6
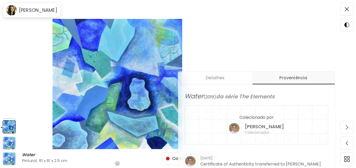
scroll to position [142, 0]
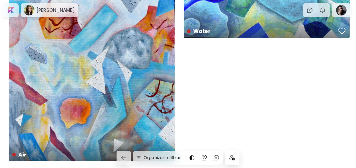
scroll to position [1719, 0]
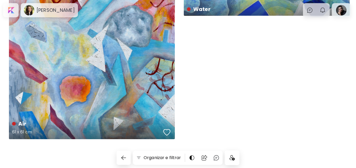
click at [127, 89] on div "Air 61 x 61 cm" at bounding box center [92, 56] width 166 height 165
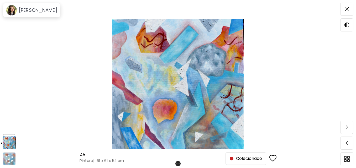
click at [238, 162] on button "Colecionado" at bounding box center [245, 158] width 41 height 13
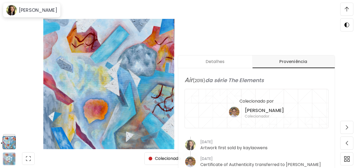
scroll to position [168, 0]
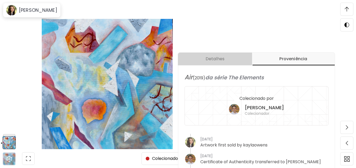
click at [221, 59] on span "Detalhes" at bounding box center [215, 59] width 68 height 6
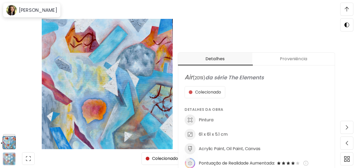
click at [279, 58] on span "Proveniência" at bounding box center [293, 59] width 76 height 6
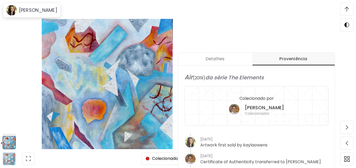
click at [262, 101] on h6 "Colecionado por" at bounding box center [256, 98] width 34 height 7
click at [239, 110] on image at bounding box center [234, 109] width 10 height 10
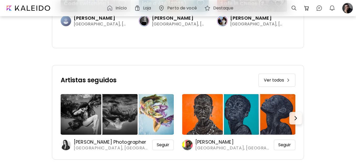
scroll to position [1366, 0]
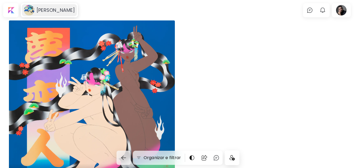
click at [34, 7] on image at bounding box center [29, 10] width 10 height 10
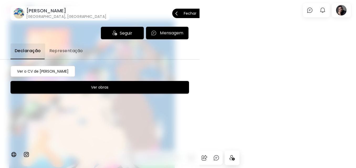
click at [49, 16] on h6 "[GEOGRAPHIC_DATA], [GEOGRAPHIC_DATA]" at bounding box center [66, 16] width 80 height 5
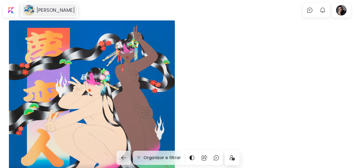
click at [41, 12] on h6 "[PERSON_NAME]" at bounding box center [55, 10] width 38 height 6
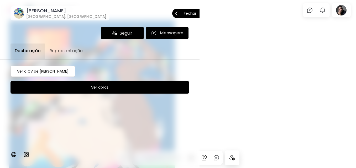
click at [29, 9] on h6 "[PERSON_NAME]" at bounding box center [66, 11] width 80 height 6
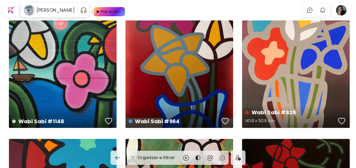
click at [305, 68] on div "Wabi Sabi #825 40.6 x 50.8 cm" at bounding box center [296, 74] width 108 height 108
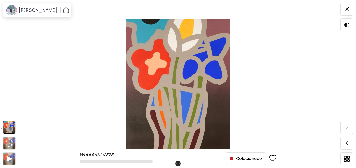
click at [246, 157] on span "Colecionado" at bounding box center [246, 159] width 32 height 6
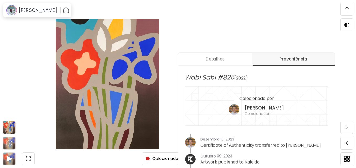
scroll to position [168, 0]
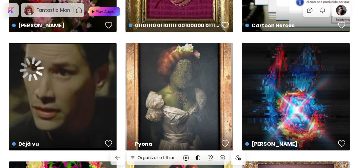
scroll to position [332, 0]
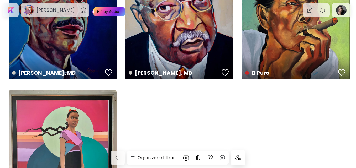
scroll to position [3849, 0]
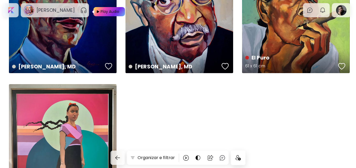
click at [262, 45] on div "El Puro 61 x 61 cm" at bounding box center [296, 20] width 108 height 108
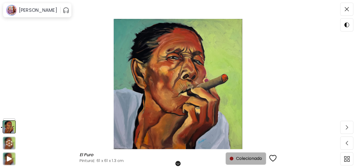
click at [237, 158] on span "Colecionado" at bounding box center [246, 159] width 32 height 6
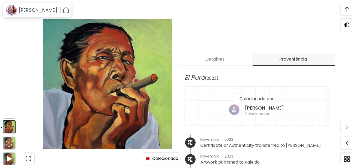
scroll to position [168, 0]
click at [263, 105] on h5 "Maricela Panchevre" at bounding box center [264, 108] width 39 height 6
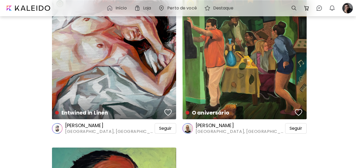
scroll to position [157, 0]
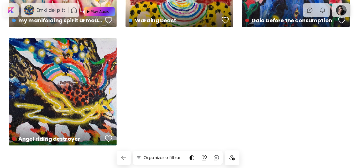
scroll to position [341, 0]
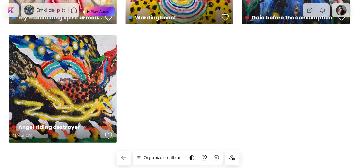
click at [59, 96] on div "Angel riding destroyer 41 x 51 cm" at bounding box center [63, 89] width 108 height 108
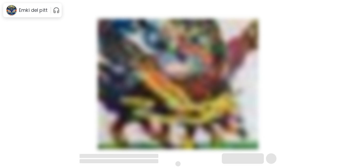
scroll to position [0, 0]
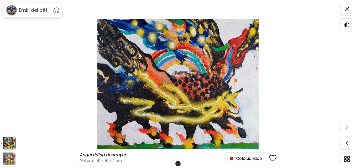
click at [252, 160] on span "Colecionado" at bounding box center [246, 159] width 32 height 6
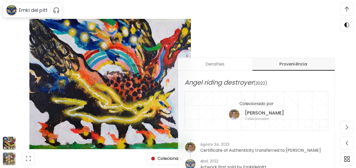
scroll to position [168, 0]
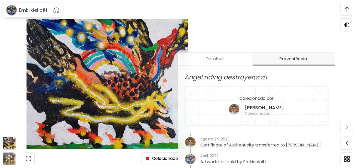
click at [214, 19] on div "Angel riding destroyer Angel riding destroyer Pintura | 41 x 51 x 2 cm Role par…" at bounding box center [107, 84] width 214 height 168
click at [5, 36] on div "Angel riding destroyer Angel riding destroyer Pintura | 41 x 51 x 2 cm Role par…" at bounding box center [107, 84] width 214 height 168
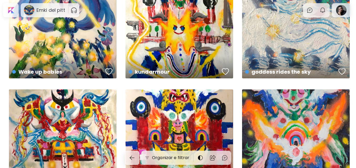
scroll to position [341, 0]
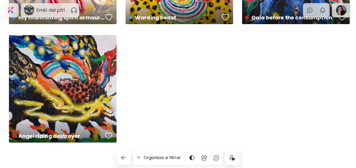
click at [262, 5] on div "Gaia before the consumption preview" at bounding box center [296, 13] width 110 height 25
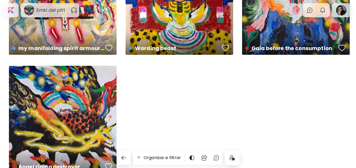
scroll to position [262, 0]
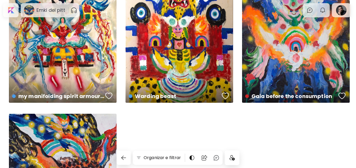
click at [281, 54] on div "Gaia before the consumption preview" at bounding box center [296, 49] width 108 height 108
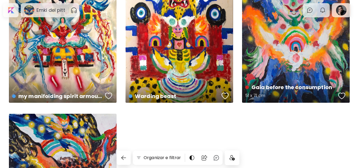
click at [280, 90] on h4 "Gaia before the consumption" at bounding box center [290, 87] width 91 height 8
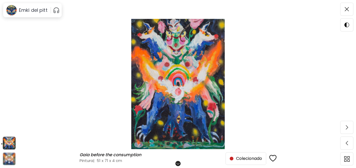
click at [238, 158] on span "Colecionado" at bounding box center [246, 159] width 32 height 6
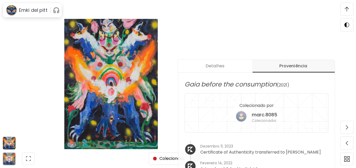
scroll to position [168, 0]
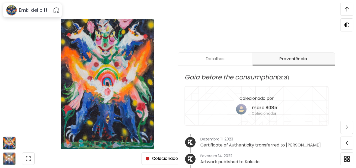
click at [188, 44] on div "Detalhes Proveniência Gaia before the consumption (2021) Colecionado por marc.8…" at bounding box center [267, 119] width 178 height 168
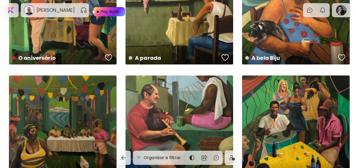
scroll to position [420, 0]
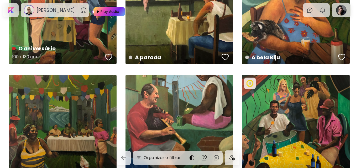
click at [70, 53] on h5 "100 x 130 cm" at bounding box center [57, 57] width 91 height 10
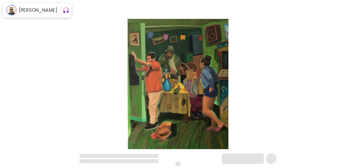
scroll to position [0, 0]
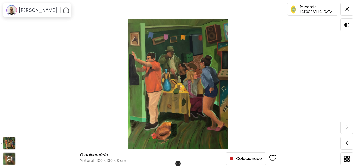
click at [243, 157] on span "Colecionado" at bounding box center [246, 159] width 32 height 6
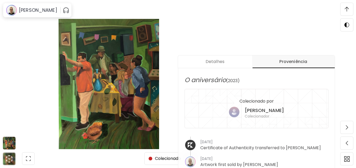
scroll to position [168, 0]
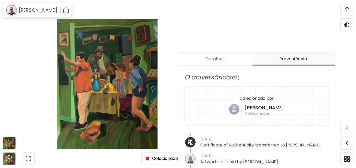
click at [263, 111] on h6 "Colecionador" at bounding box center [264, 113] width 39 height 5
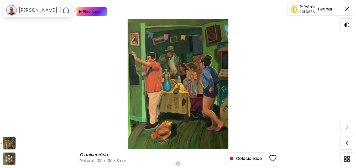
click at [343, 5] on span at bounding box center [346, 9] width 11 height 11
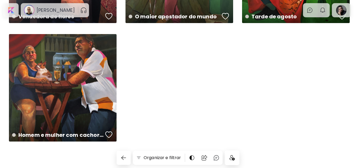
scroll to position [1293, 0]
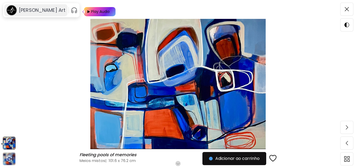
click at [47, 9] on h6 "[PERSON_NAME] Art" at bounding box center [42, 10] width 46 height 6
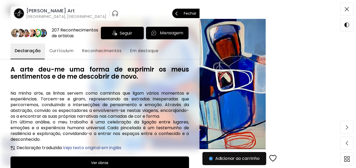
click at [54, 14] on h6 "[GEOGRAPHIC_DATA], [GEOGRAPHIC_DATA]" at bounding box center [66, 16] width 80 height 5
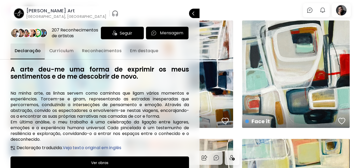
click at [231, 9] on div at bounding box center [178, 84] width 356 height 168
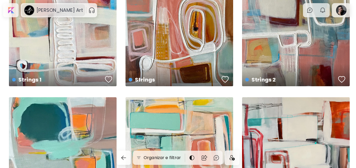
scroll to position [289, 0]
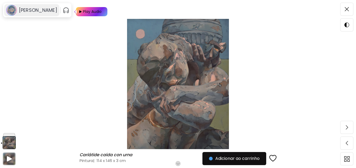
click at [44, 7] on div "[PERSON_NAME]" at bounding box center [31, 10] width 55 height 12
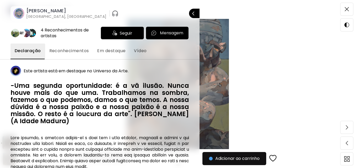
click at [61, 12] on h6 "[PERSON_NAME]" at bounding box center [66, 11] width 80 height 6
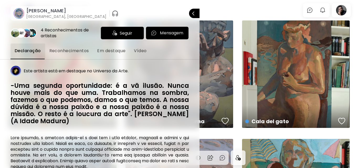
click at [223, 6] on div at bounding box center [178, 84] width 356 height 168
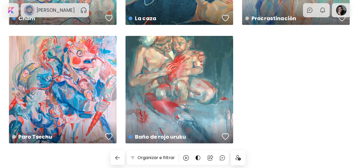
scroll to position [1649, 0]
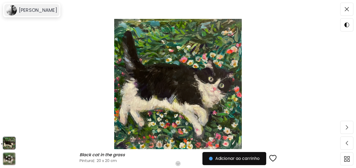
click at [28, 7] on h6 "[PERSON_NAME]" at bounding box center [38, 10] width 38 height 6
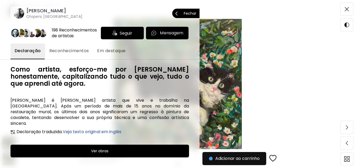
click at [35, 12] on h6 "[PERSON_NAME]" at bounding box center [54, 11] width 56 height 6
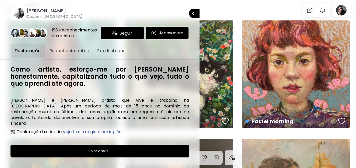
click at [235, 8] on div at bounding box center [178, 84] width 356 height 168
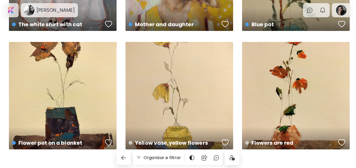
scroll to position [2835, 0]
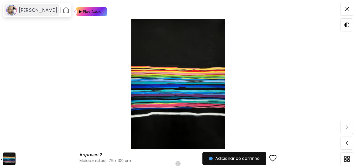
click at [23, 8] on h6 "[PERSON_NAME]" at bounding box center [38, 10] width 38 height 6
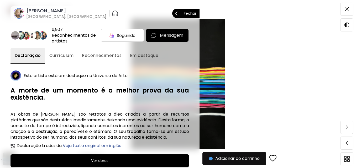
click at [35, 9] on h6 "[PERSON_NAME]" at bounding box center [66, 11] width 80 height 6
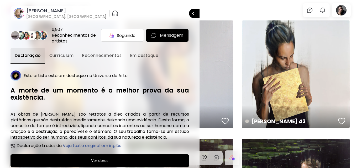
click at [242, 9] on div at bounding box center [178, 84] width 356 height 168
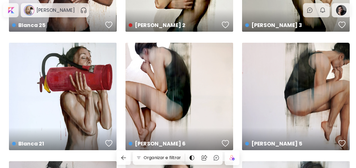
scroll to position [577, 0]
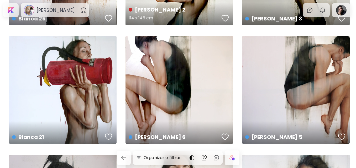
click at [167, 9] on h4 "[PERSON_NAME] 2" at bounding box center [174, 10] width 91 height 8
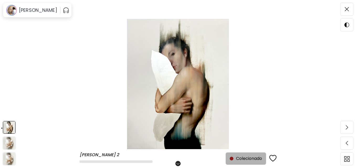
click at [239, 158] on span "Colecionado" at bounding box center [246, 159] width 32 height 6
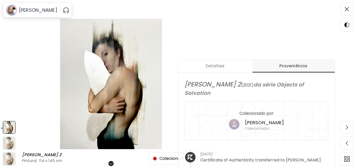
scroll to position [168, 0]
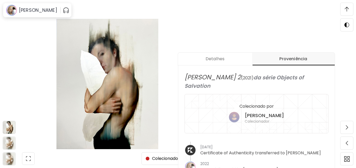
click at [239, 112] on image at bounding box center [234, 117] width 10 height 10
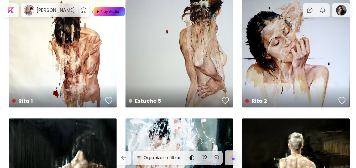
scroll to position [971, 0]
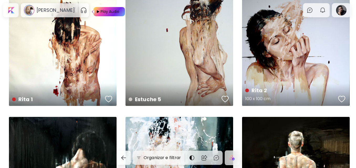
click at [282, 34] on div "Rita 2 100 x 100 cm" at bounding box center [296, 52] width 108 height 108
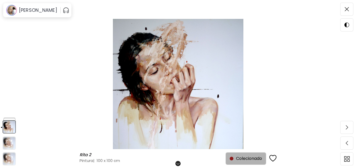
click at [246, 160] on span "Colecionado" at bounding box center [246, 159] width 32 height 6
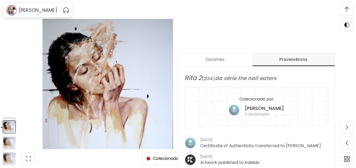
scroll to position [168, 0]
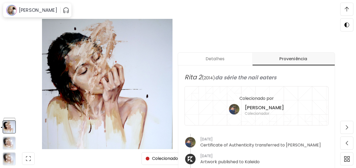
click at [262, 102] on h6 "Colecionado por" at bounding box center [256, 98] width 34 height 7
click at [265, 107] on h5 "[PERSON_NAME]" at bounding box center [264, 108] width 39 height 6
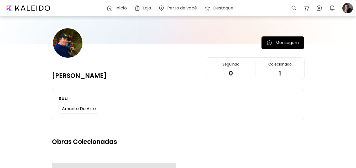
click at [71, 40] on div at bounding box center [67, 42] width 31 height 31
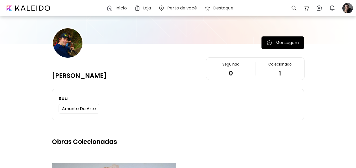
click at [68, 44] on div at bounding box center [67, 42] width 31 height 31
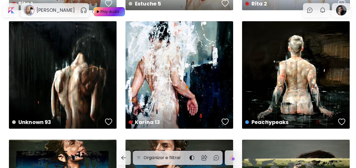
scroll to position [1076, 0]
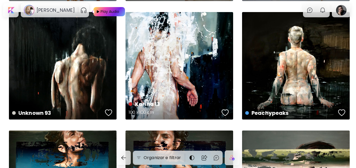
click at [172, 93] on div "Karina 13 100 x 100 cm" at bounding box center [179, 66] width 108 height 108
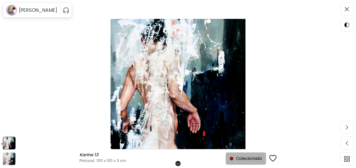
click at [238, 159] on span "Colecionado" at bounding box center [246, 159] width 32 height 6
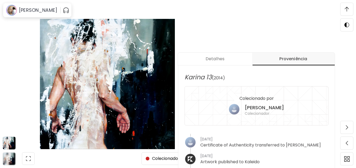
scroll to position [168, 0]
click at [241, 114] on div "[PERSON_NAME] Colecionador" at bounding box center [256, 110] width 55 height 13
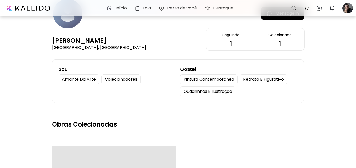
scroll to position [79, 0]
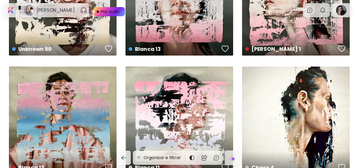
scroll to position [1469, 0]
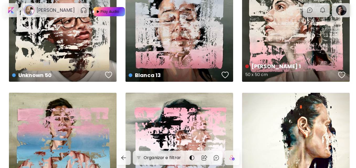
drag, startPoint x: 288, startPoint y: 61, endPoint x: 0, endPoint y: 152, distance: 302.1
click at [288, 61] on div "[PERSON_NAME] 1 50 x 50 cm" at bounding box center [296, 70] width 110 height 25
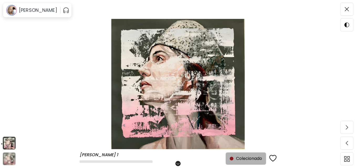
click at [231, 159] on div "button" at bounding box center [232, 159] width 4 height 4
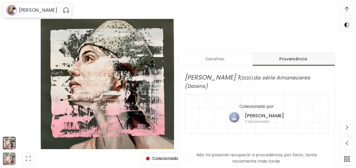
scroll to position [168, 0]
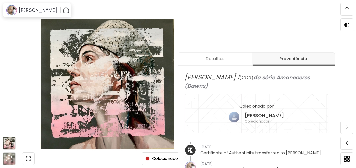
click at [241, 113] on div at bounding box center [235, 118] width 13 height 13
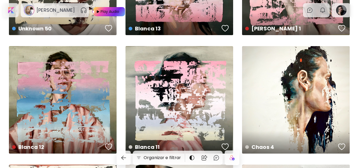
scroll to position [1574, 0]
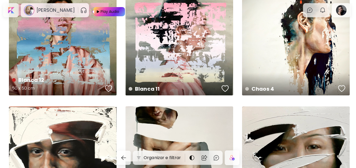
click at [54, 46] on div "Blanca 12 50 x 50 cm" at bounding box center [63, 42] width 108 height 108
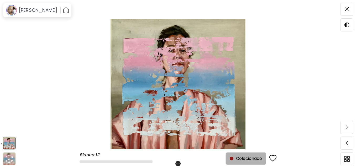
click at [239, 158] on span "Colecionado" at bounding box center [246, 159] width 32 height 6
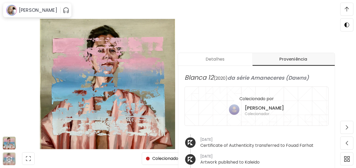
scroll to position [168, 0]
click at [266, 114] on h6 "Colecionador" at bounding box center [264, 113] width 39 height 5
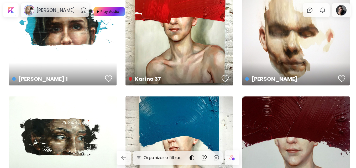
scroll to position [2177, 0]
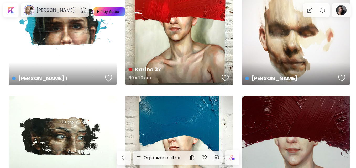
click at [177, 62] on div "[PERSON_NAME] 37 60 x 73 cm" at bounding box center [179, 73] width 110 height 25
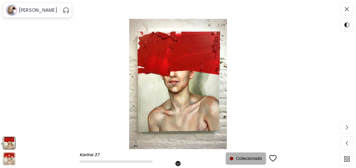
click at [253, 159] on span "Colecionado" at bounding box center [246, 159] width 32 height 6
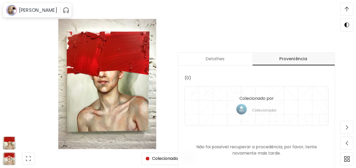
scroll to position [168, 0]
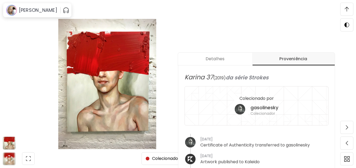
click at [206, 23] on div "[PERSON_NAME] 37 [PERSON_NAME] 37 Pintura | 60 x 73 cm Role para mais Coleciona…" at bounding box center [107, 84] width 214 height 168
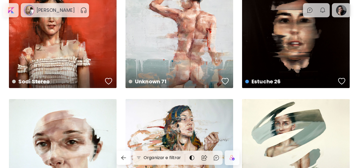
scroll to position [2650, 0]
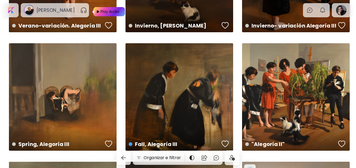
scroll to position [544, 0]
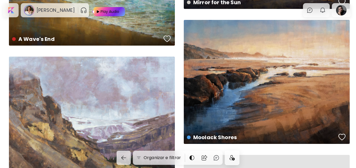
scroll to position [6874, 0]
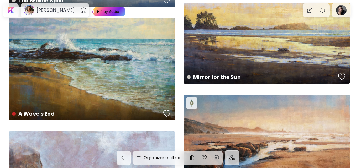
click at [57, 93] on div "A Wave's End 172.7 x 106.7 cm" at bounding box center [92, 69] width 166 height 102
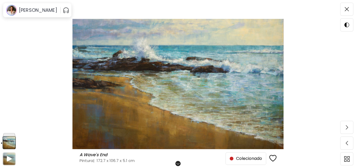
click at [248, 156] on span "Colecionado" at bounding box center [246, 159] width 32 height 6
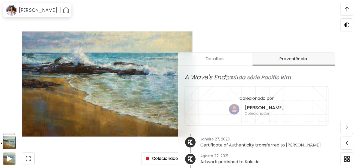
scroll to position [168, 0]
click at [252, 111] on h6 "Colecionador" at bounding box center [264, 113] width 39 height 5
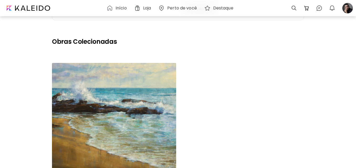
scroll to position [131, 0]
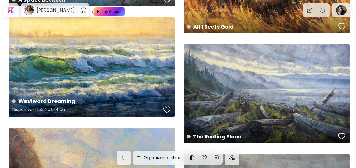
scroll to position [5824, 0]
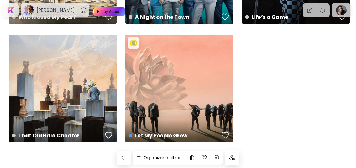
scroll to position [3902, 0]
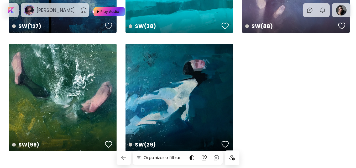
scroll to position [1175, 0]
